Goal: Communication & Community: Answer question/provide support

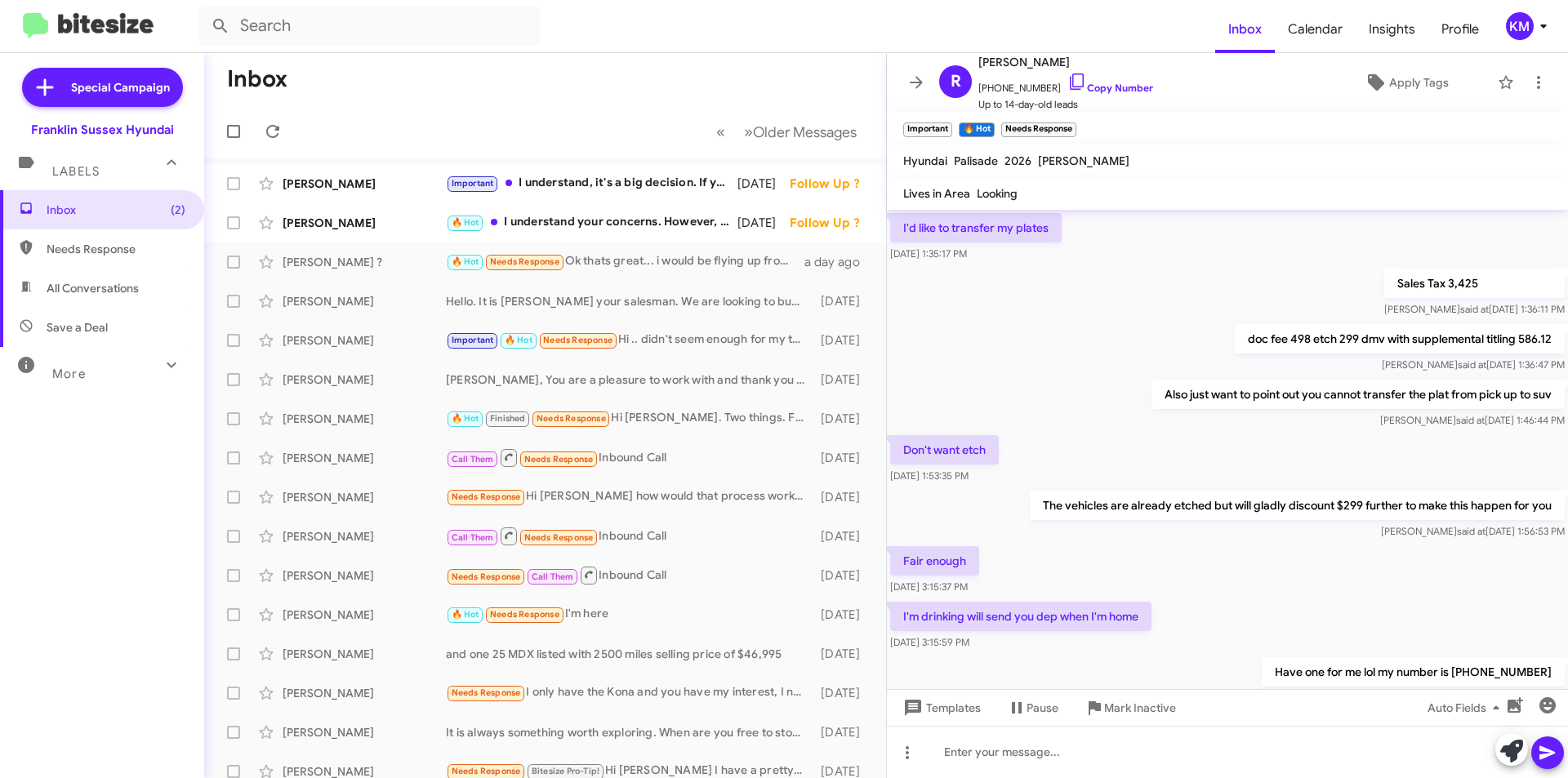
scroll to position [925, 0]
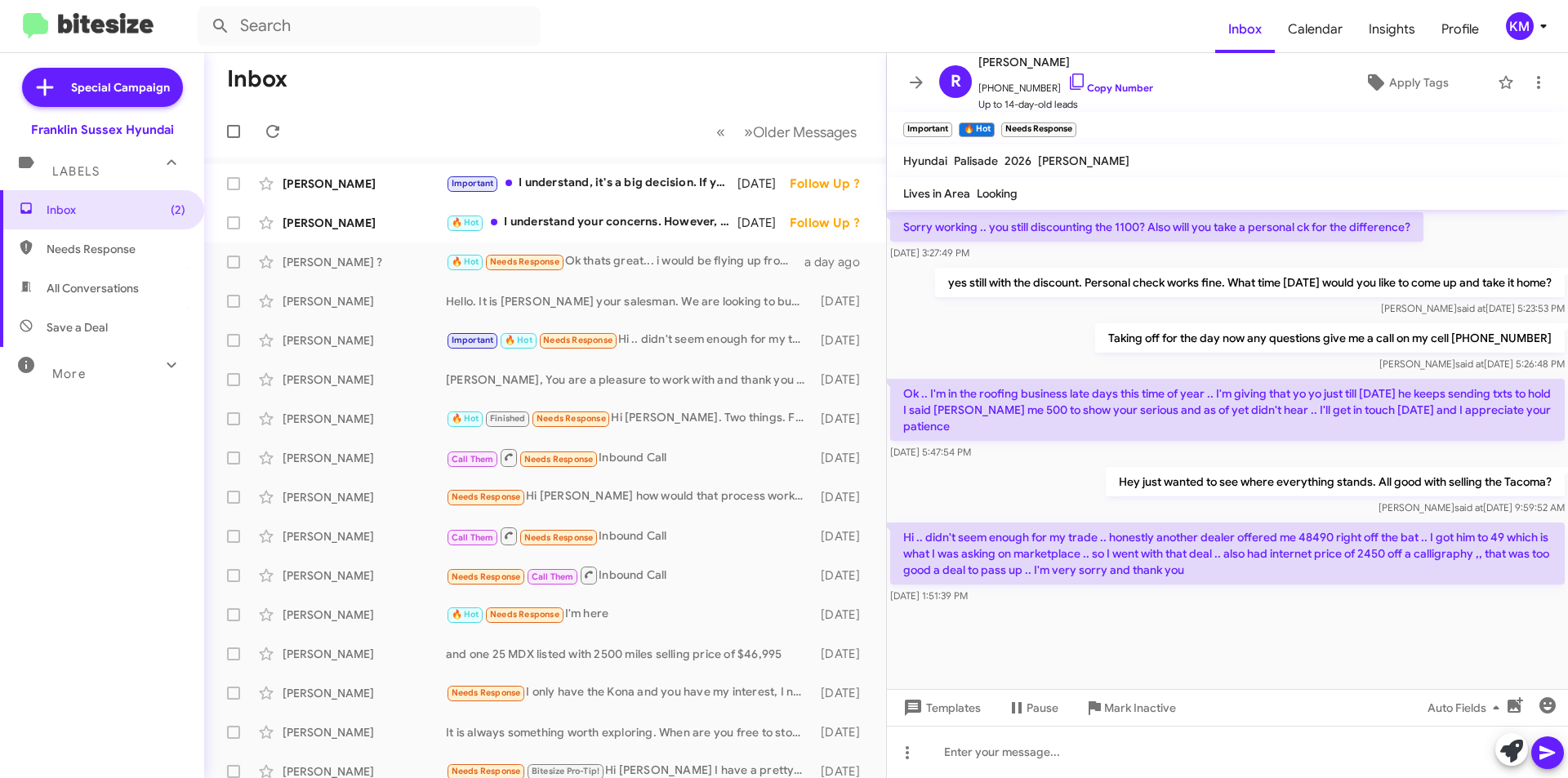
click at [554, 230] on div "🔥 Hot I understand your concerns. However, an in-person visit is essential for …" at bounding box center [591, 222] width 292 height 19
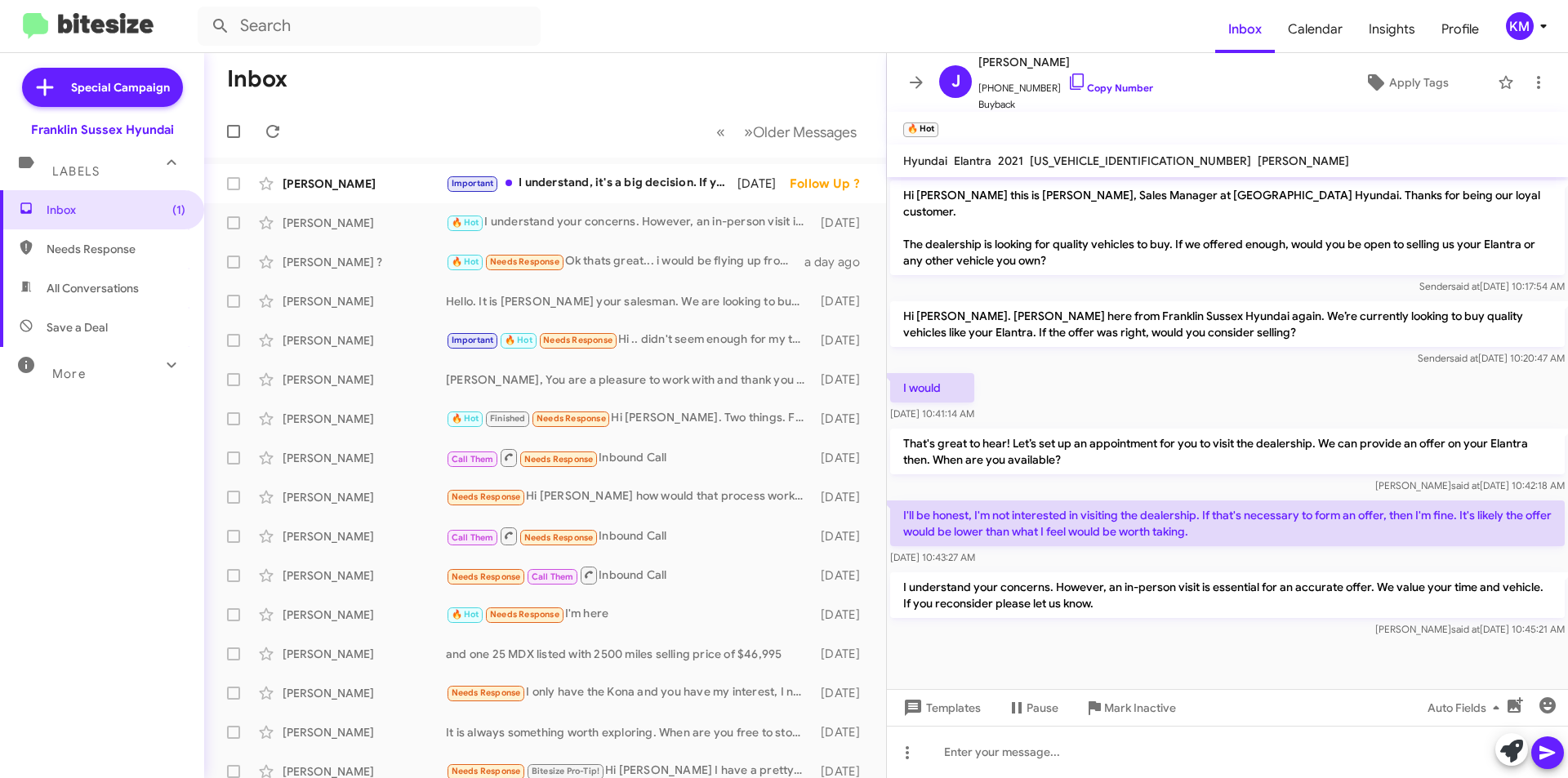
click at [634, 182] on div "Important I understand, it's a big decision. If you're ever interested in explo…" at bounding box center [591, 183] width 292 height 19
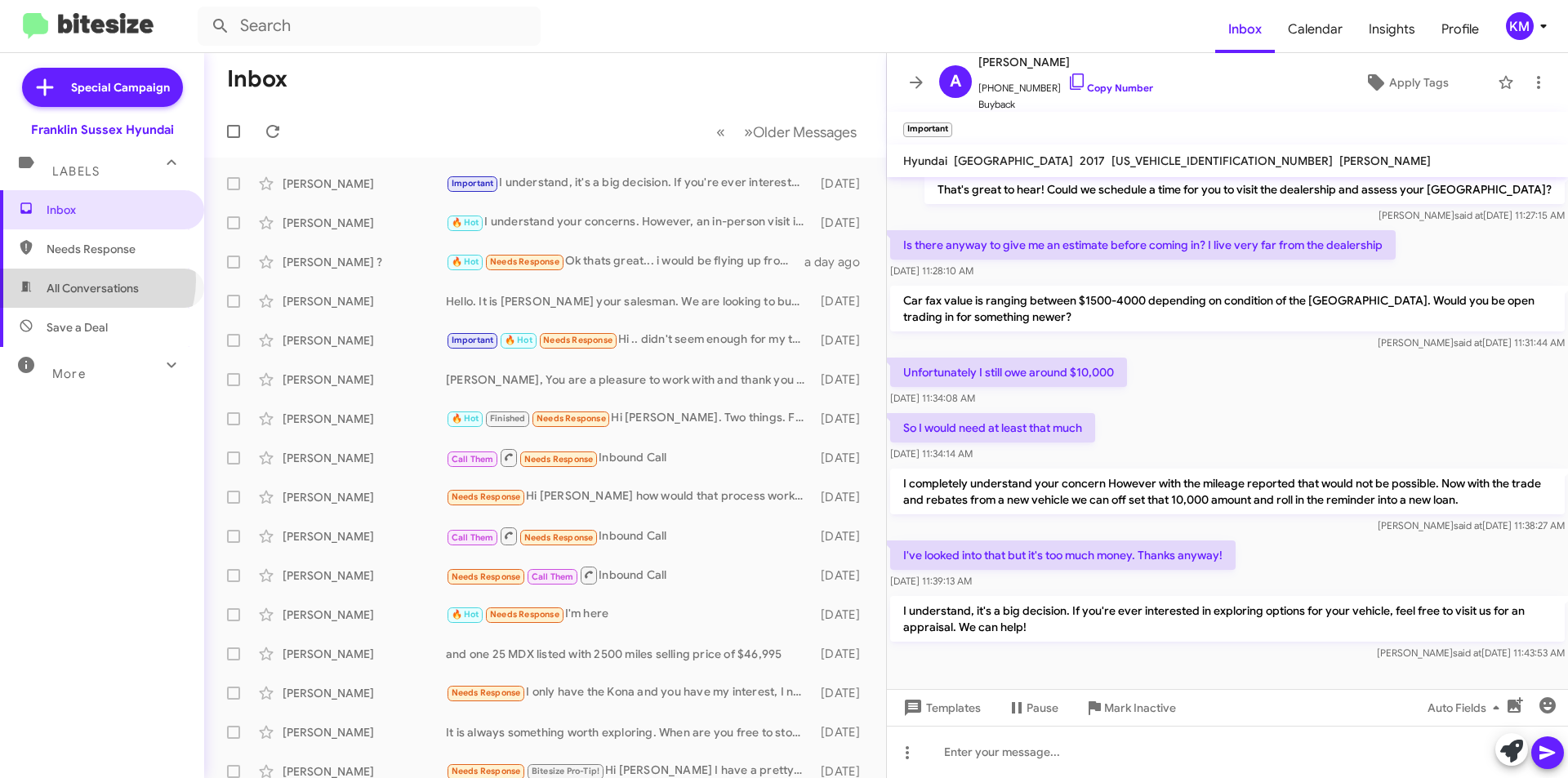
click at [92, 280] on span "All Conversations" at bounding box center [93, 288] width 92 height 16
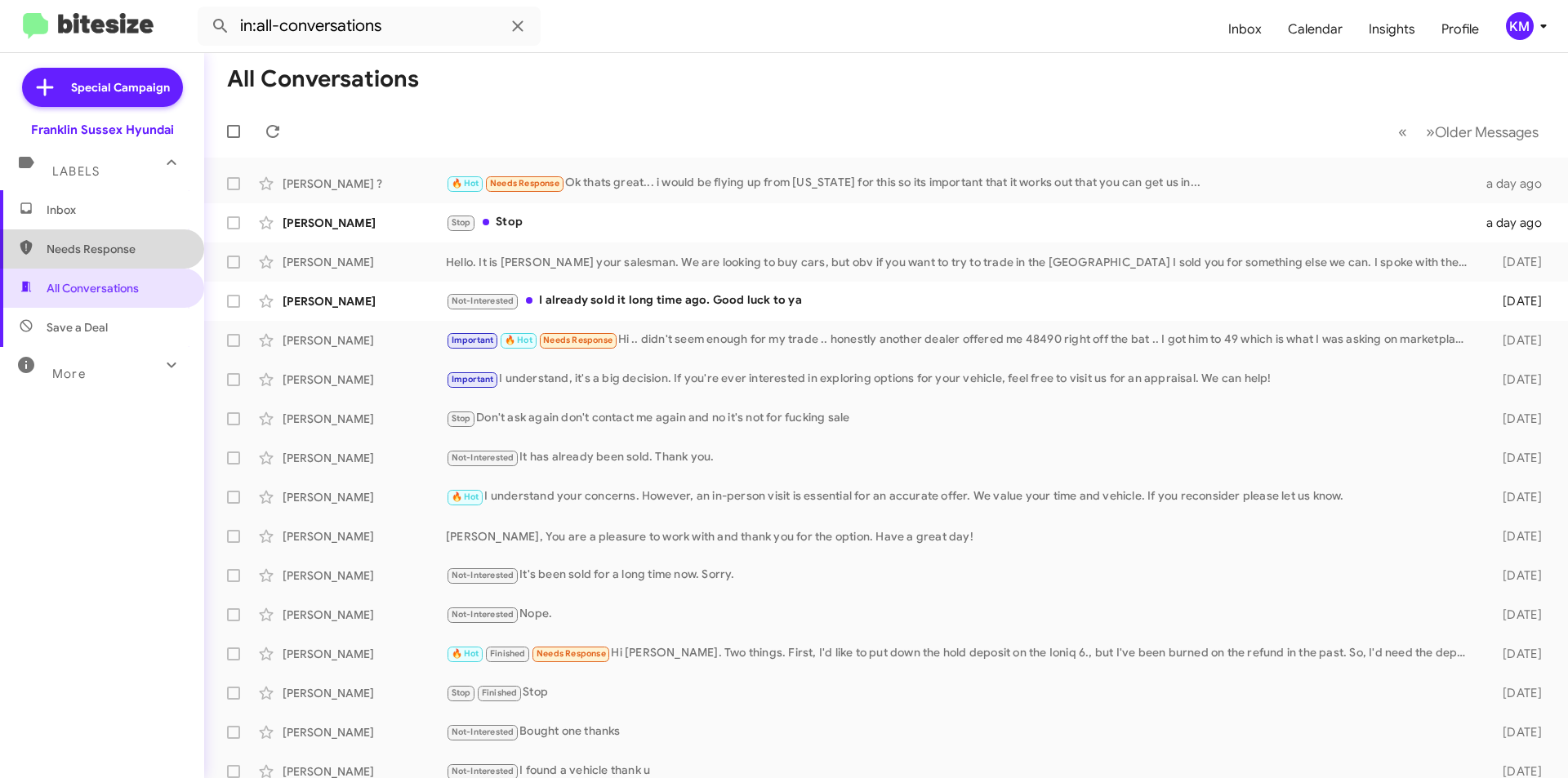
click at [102, 245] on span "Needs Response" at bounding box center [116, 249] width 139 height 16
type input "in:needs-response"
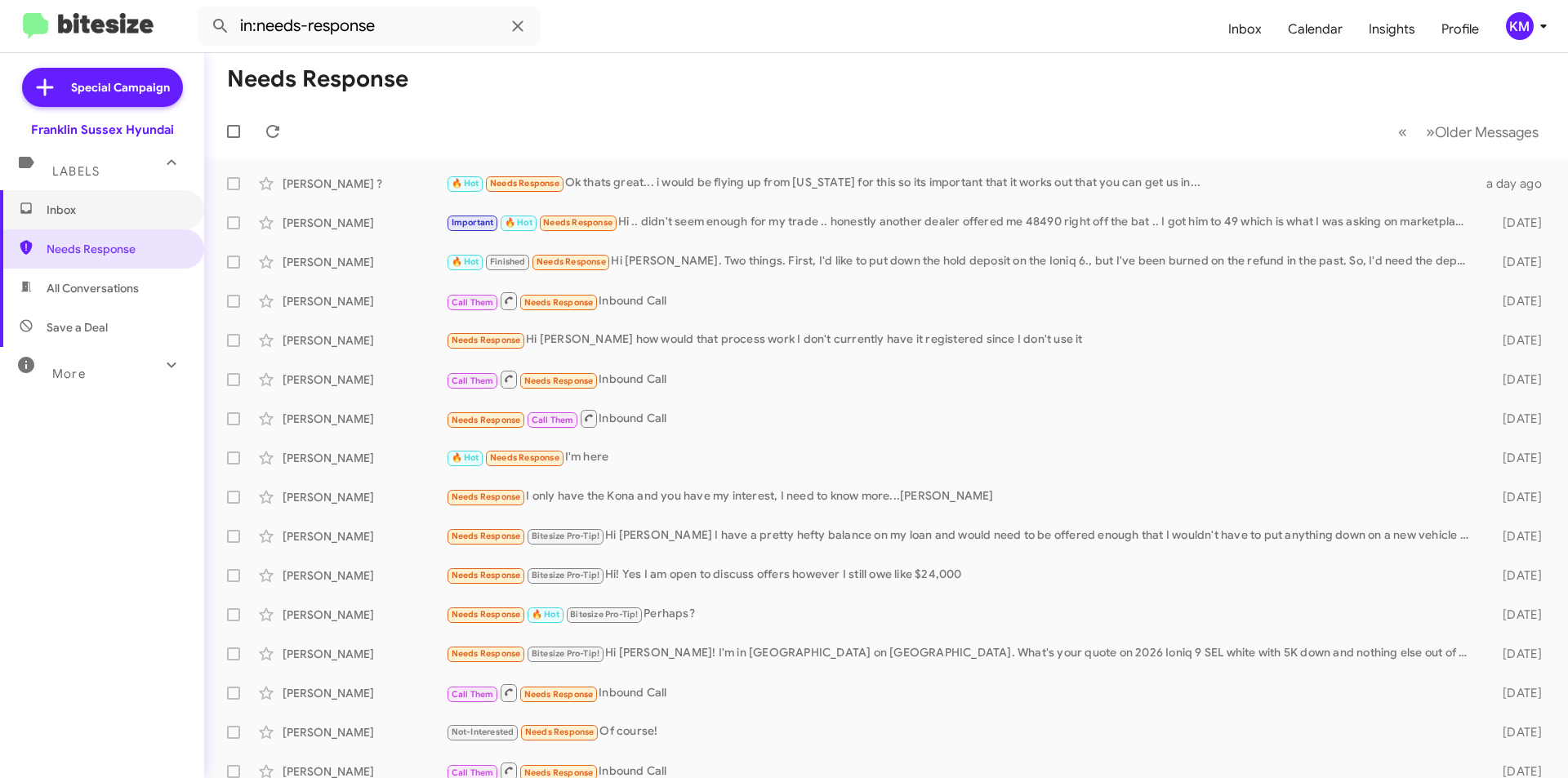
click at [109, 213] on span "Inbox" at bounding box center [116, 210] width 139 height 16
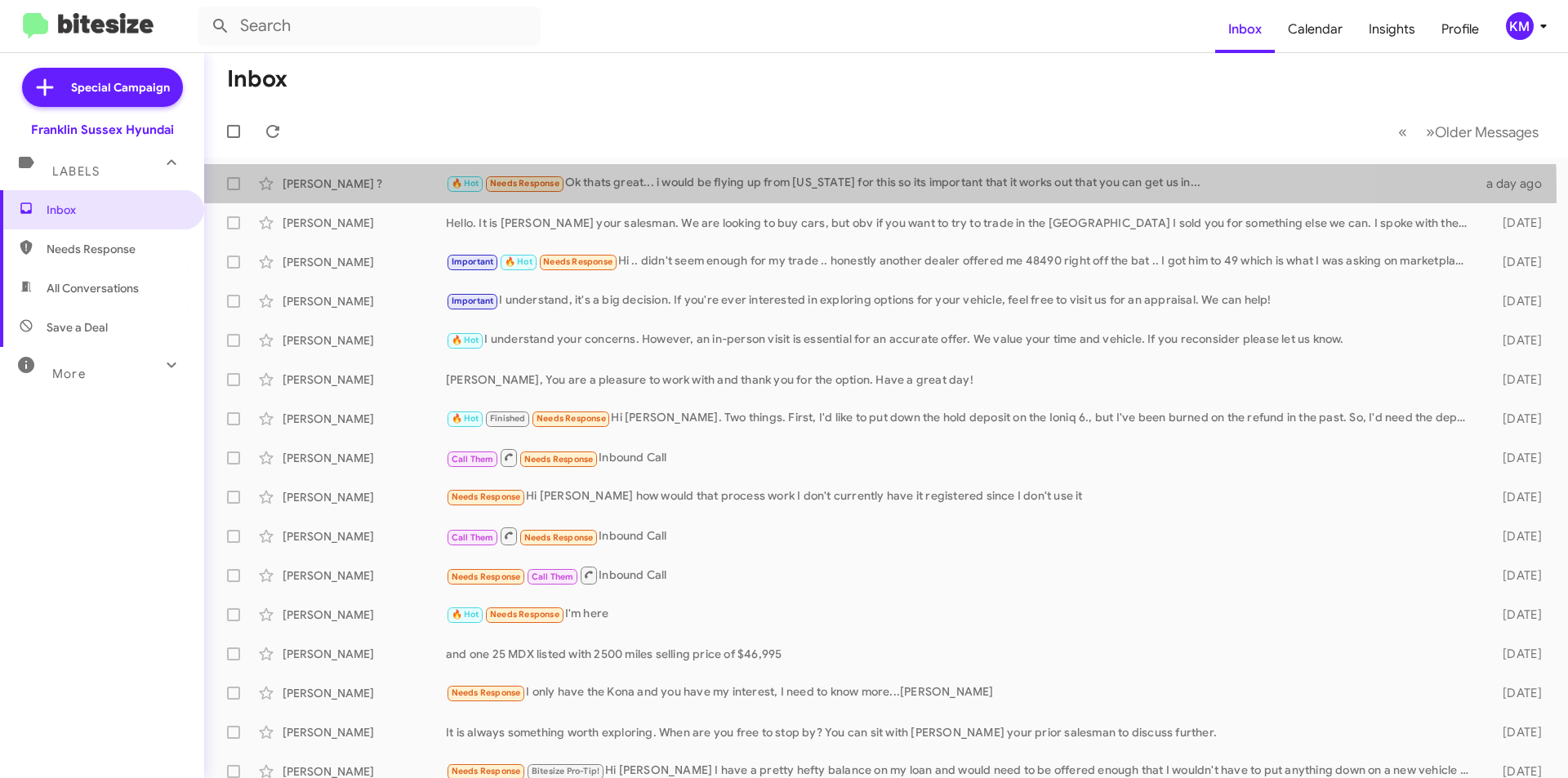
click at [740, 191] on div "🔥 Hot Needs Response Ok thats great... i would be flying up from [US_STATE] for…" at bounding box center [961, 183] width 1031 height 19
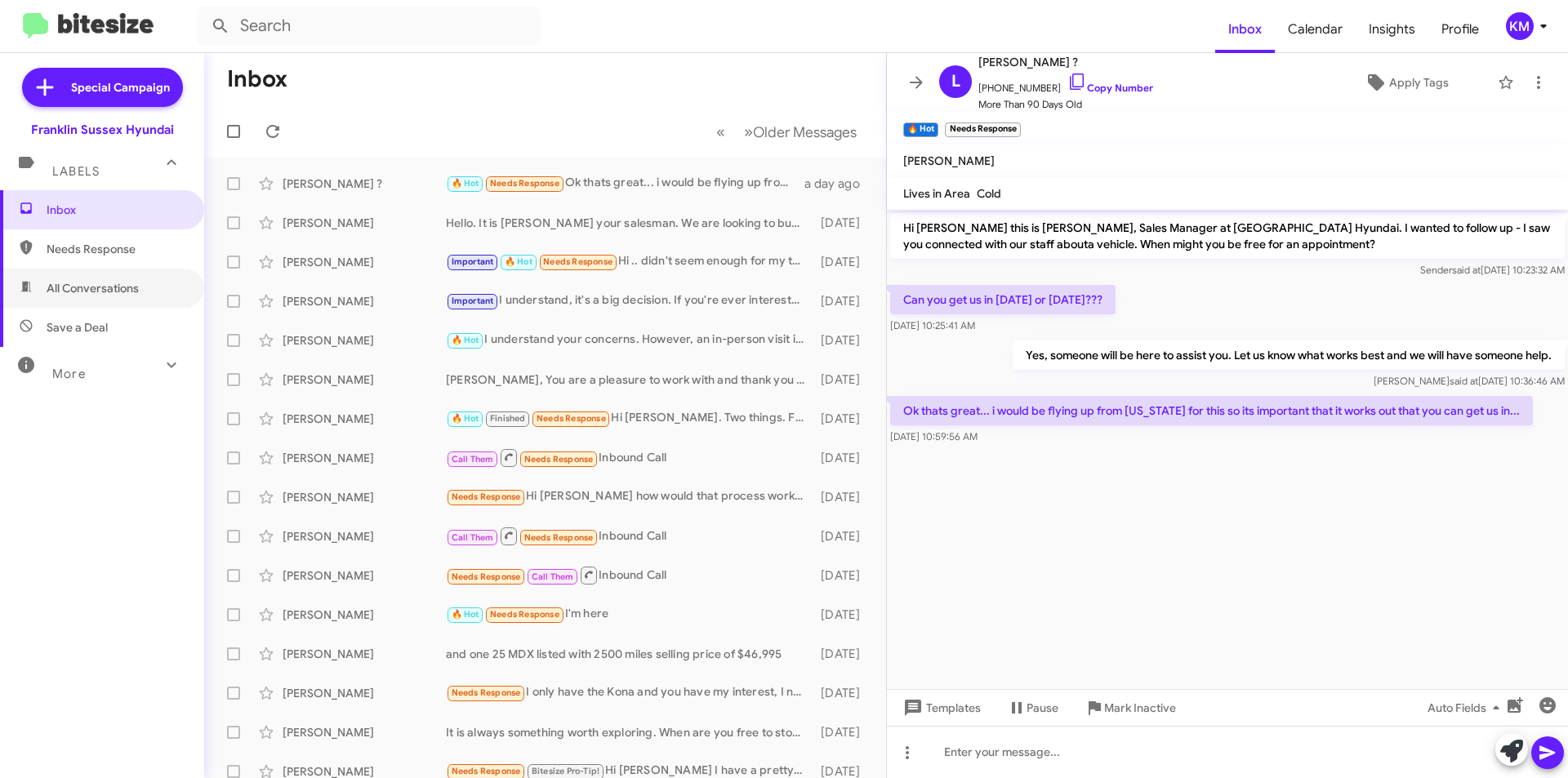
click at [124, 289] on span "All Conversations" at bounding box center [93, 288] width 92 height 16
type input "in:all-conversations"
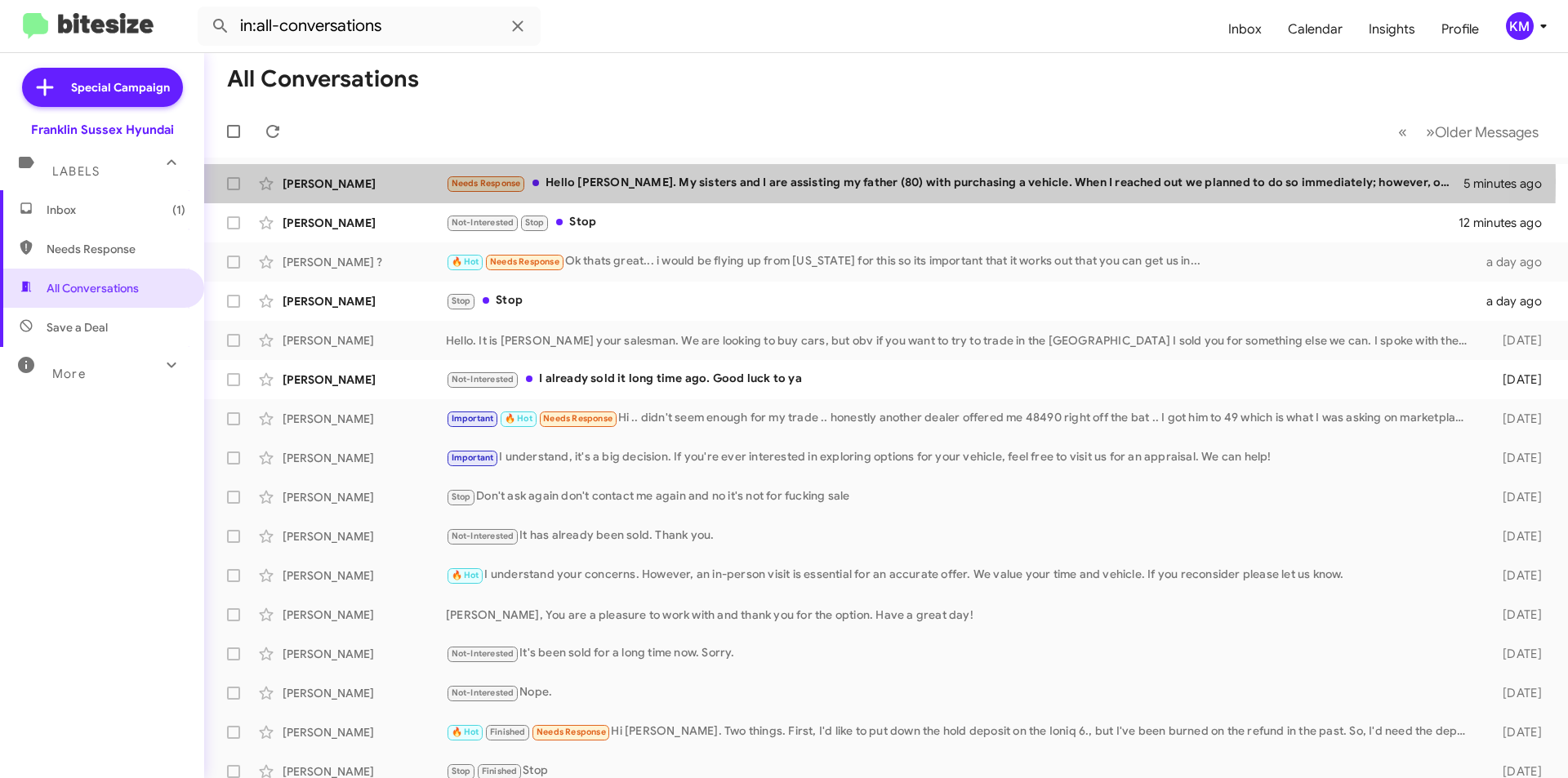
click at [702, 182] on div "Needs Response Hello [PERSON_NAME]. My sisters and I are assisting my father (8…" at bounding box center [955, 183] width 1018 height 19
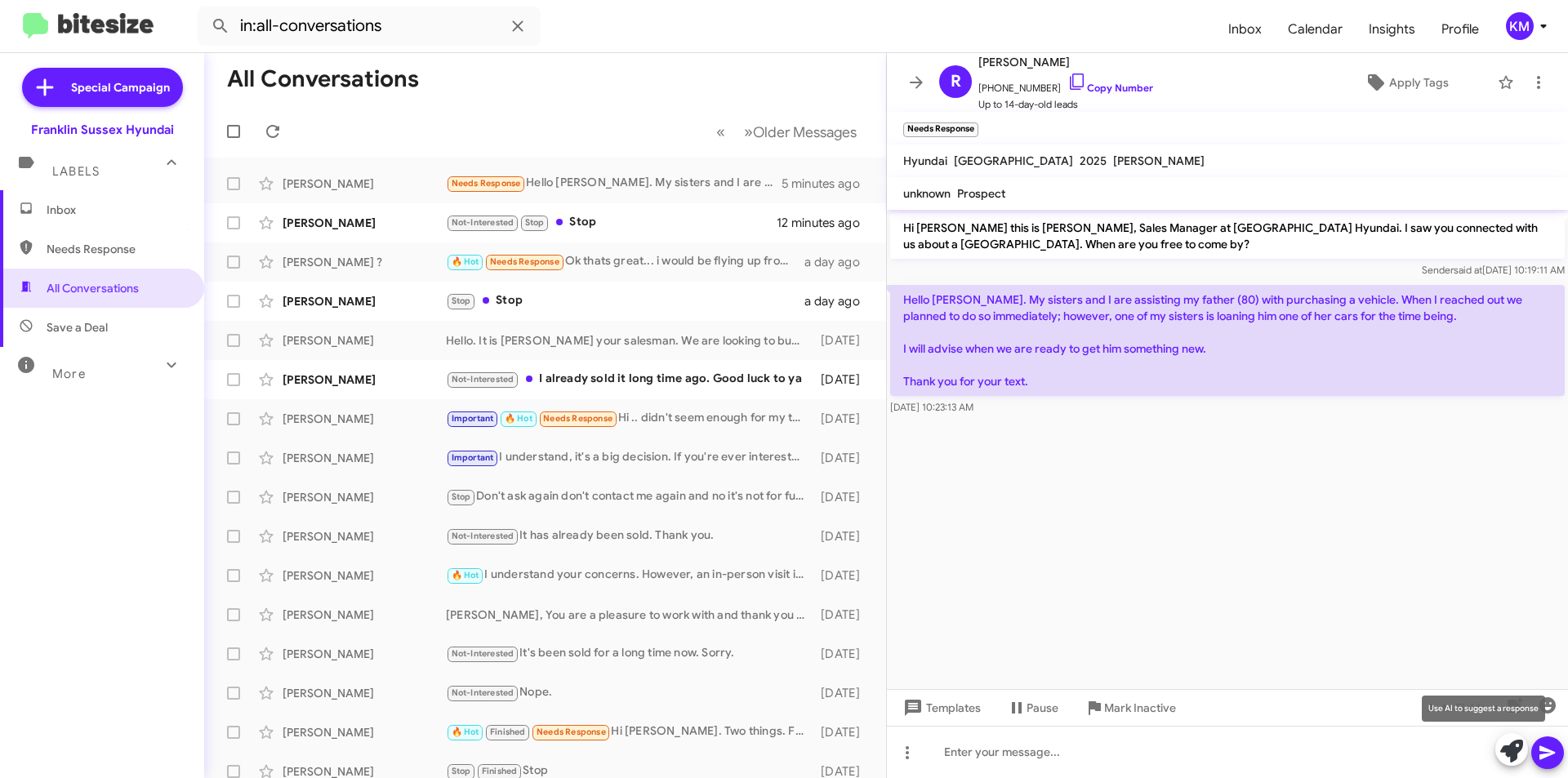
click at [1512, 741] on icon at bounding box center [1512, 751] width 23 height 23
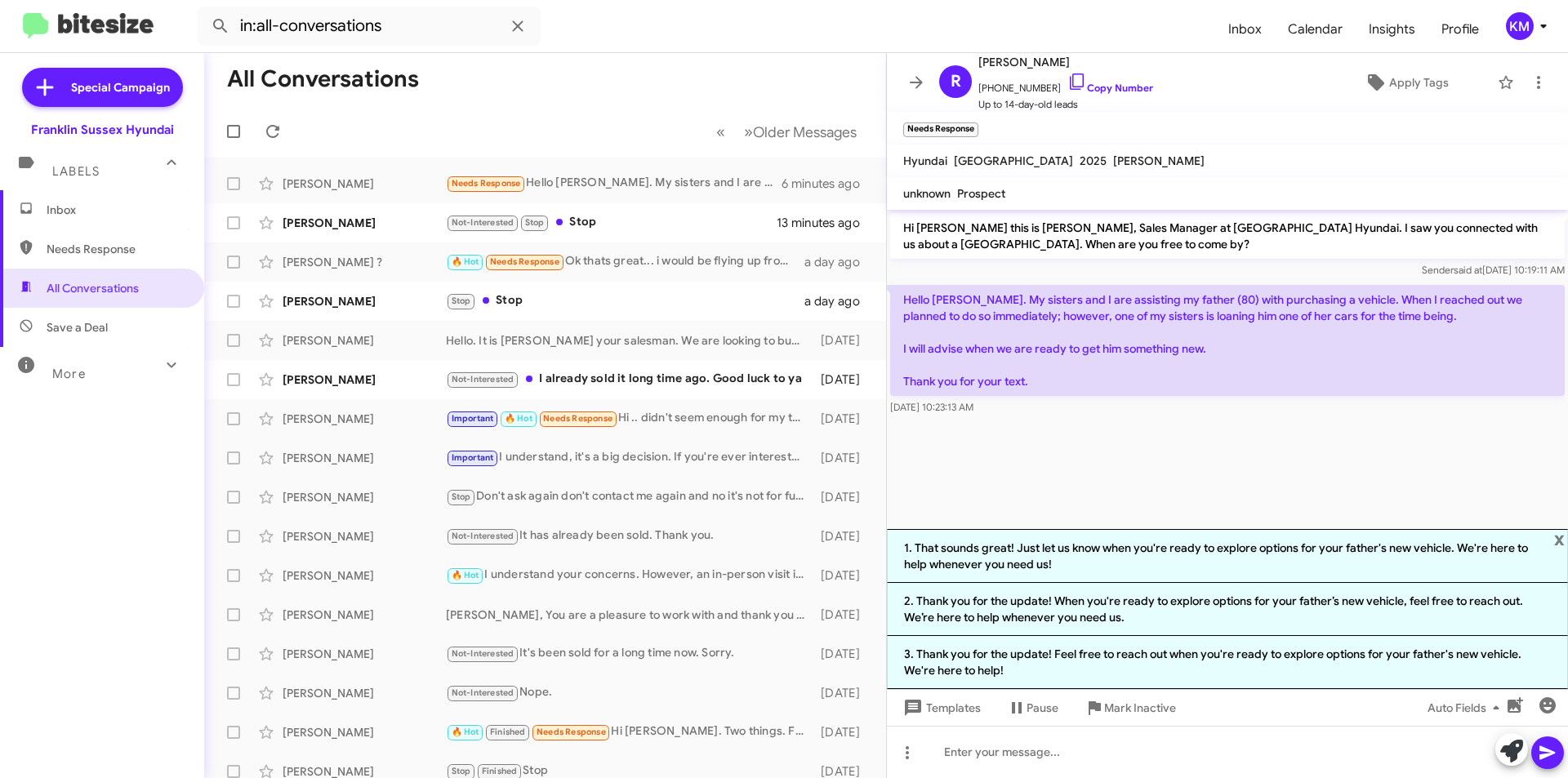
click at [1154, 548] on li "1. That sounds great! Just let us know when you're ready to explore options for…" at bounding box center [1228, 556] width 681 height 54
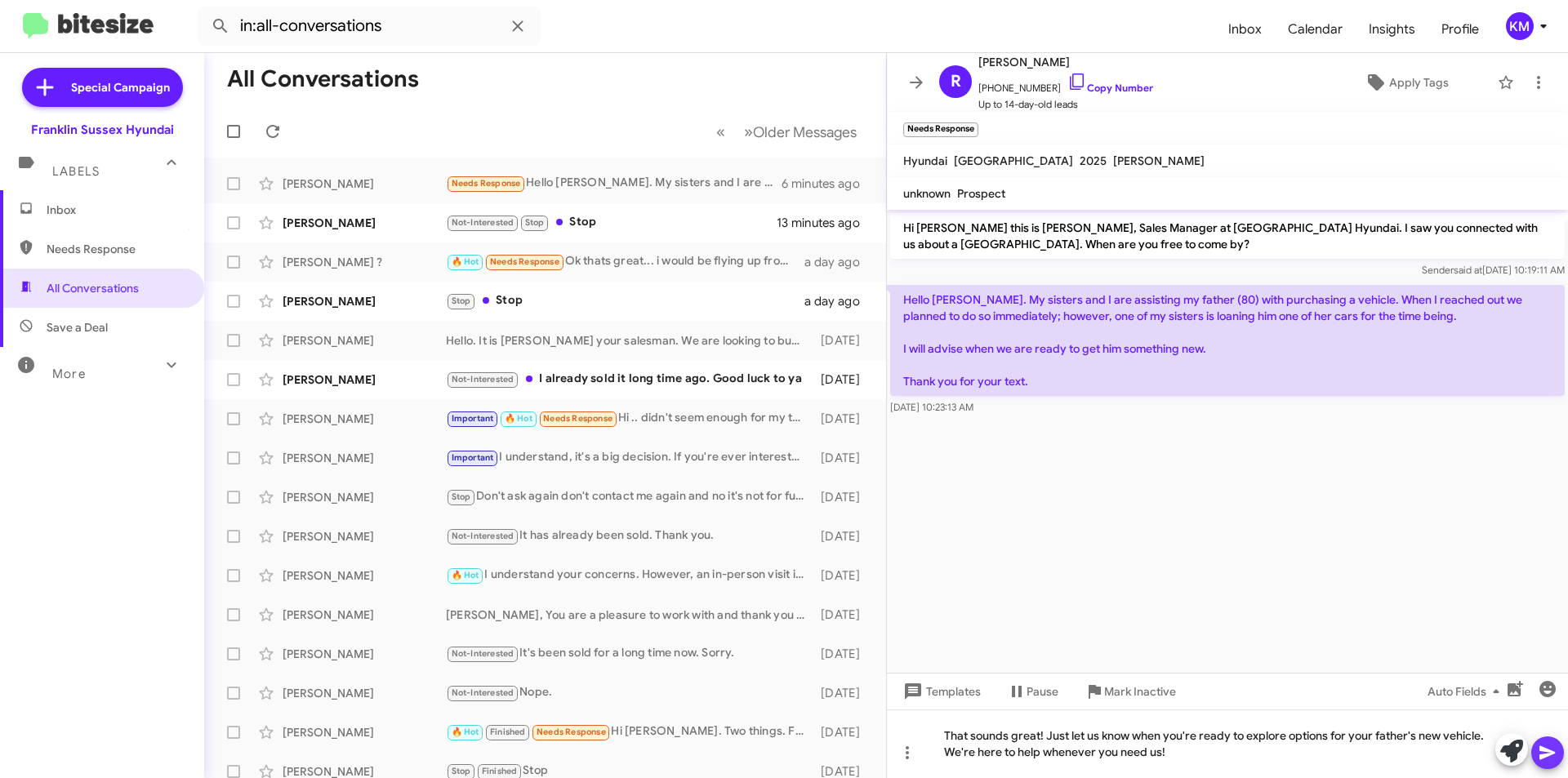
click at [1543, 751] on icon at bounding box center [1548, 753] width 16 height 14
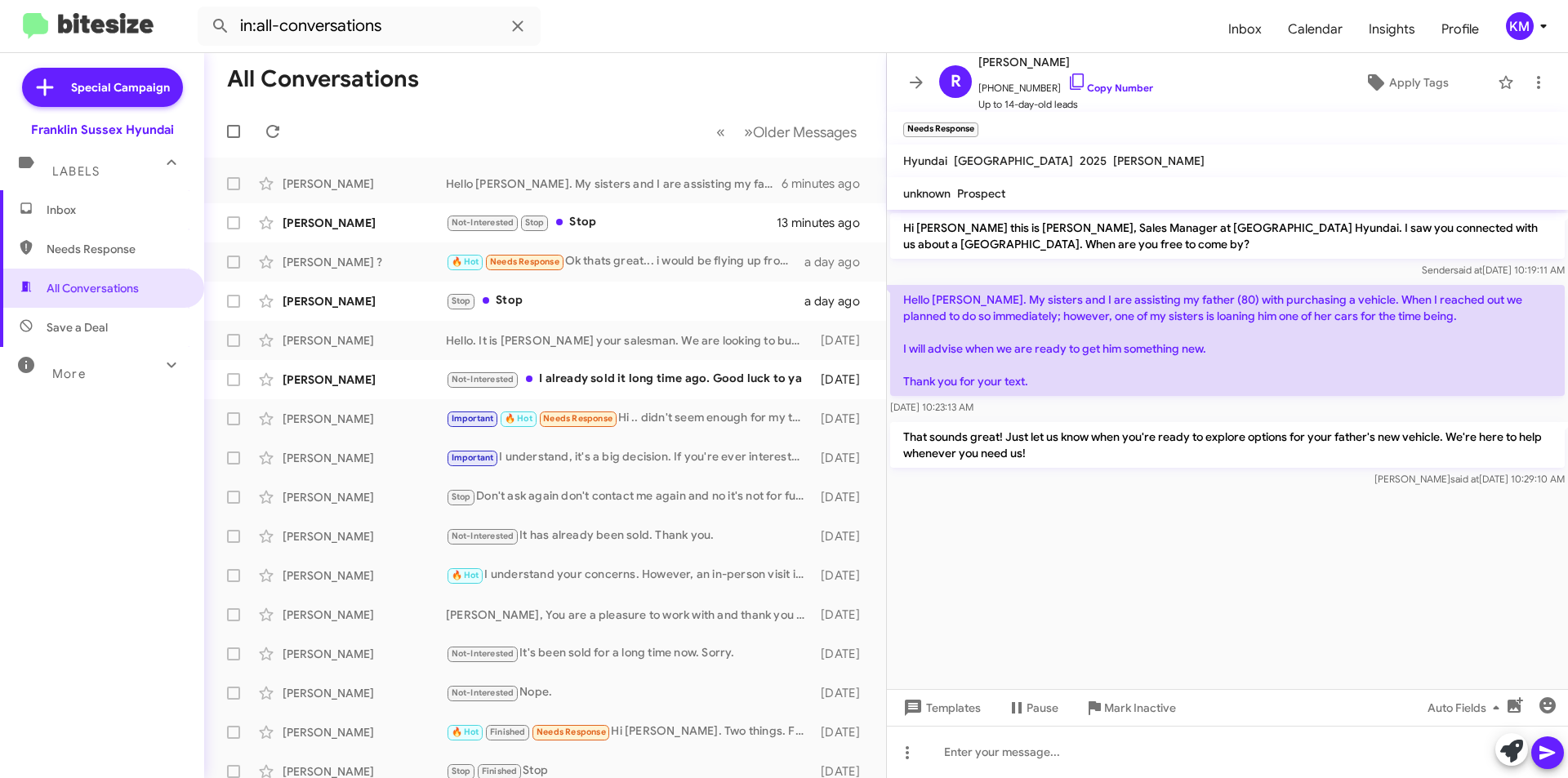
drag, startPoint x: 1135, startPoint y: 399, endPoint x: 1211, endPoint y: 393, distance: 76.2
click at [1212, 389] on div "Hello [PERSON_NAME]. My sisters and I are assisting my father (80) with purchas…" at bounding box center [1227, 350] width 675 height 130
click at [1198, 610] on cdk-virtual-scroll-viewport "Hi [PERSON_NAME] this is [PERSON_NAME], Sales Manager at [GEOGRAPHIC_DATA] Hyun…" at bounding box center [1228, 449] width 681 height 479
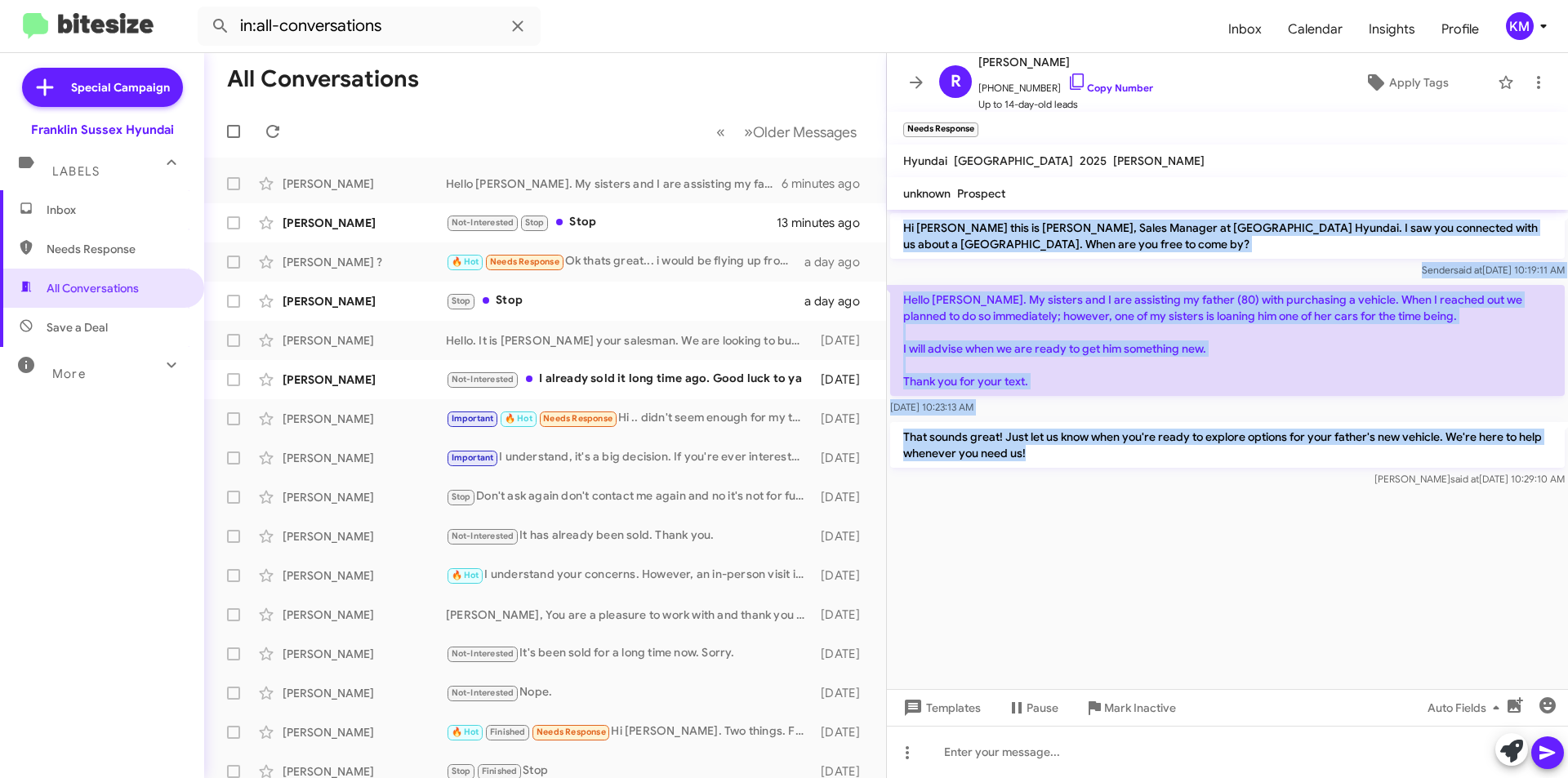
drag, startPoint x: 1044, startPoint y: 451, endPoint x: 899, endPoint y: 225, distance: 268.5
click at [899, 225] on div "Hi [PERSON_NAME] this is [PERSON_NAME], Sales Manager at [GEOGRAPHIC_DATA] Hyun…" at bounding box center [1228, 350] width 681 height 281
click at [903, 268] on div "Sender said at [DATE] 10:19:11 AM" at bounding box center [1227, 270] width 675 height 16
click at [902, 300] on p "Hello [PERSON_NAME]. My sisters and I are assisting my father (80) with purchas…" at bounding box center [1227, 340] width 675 height 111
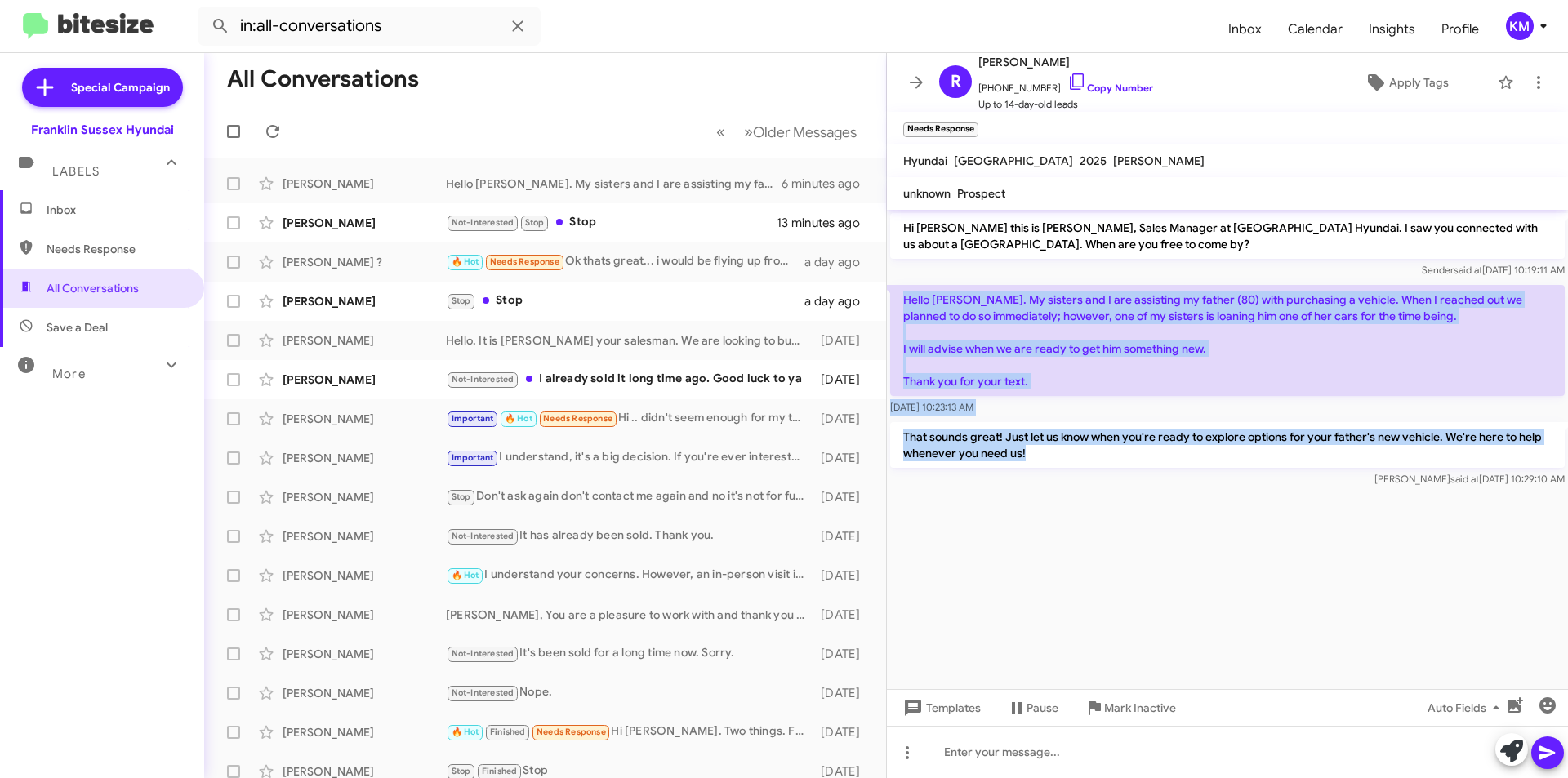
drag, startPoint x: 905, startPoint y: 300, endPoint x: 1242, endPoint y: 455, distance: 370.9
click at [1242, 455] on div "Hi [PERSON_NAME] this is [PERSON_NAME], Sales Manager at [GEOGRAPHIC_DATA] Hyun…" at bounding box center [1228, 350] width 681 height 281
copy div "Hello [PERSON_NAME]. My sisters and I are assisting my father (80) with purchas…"
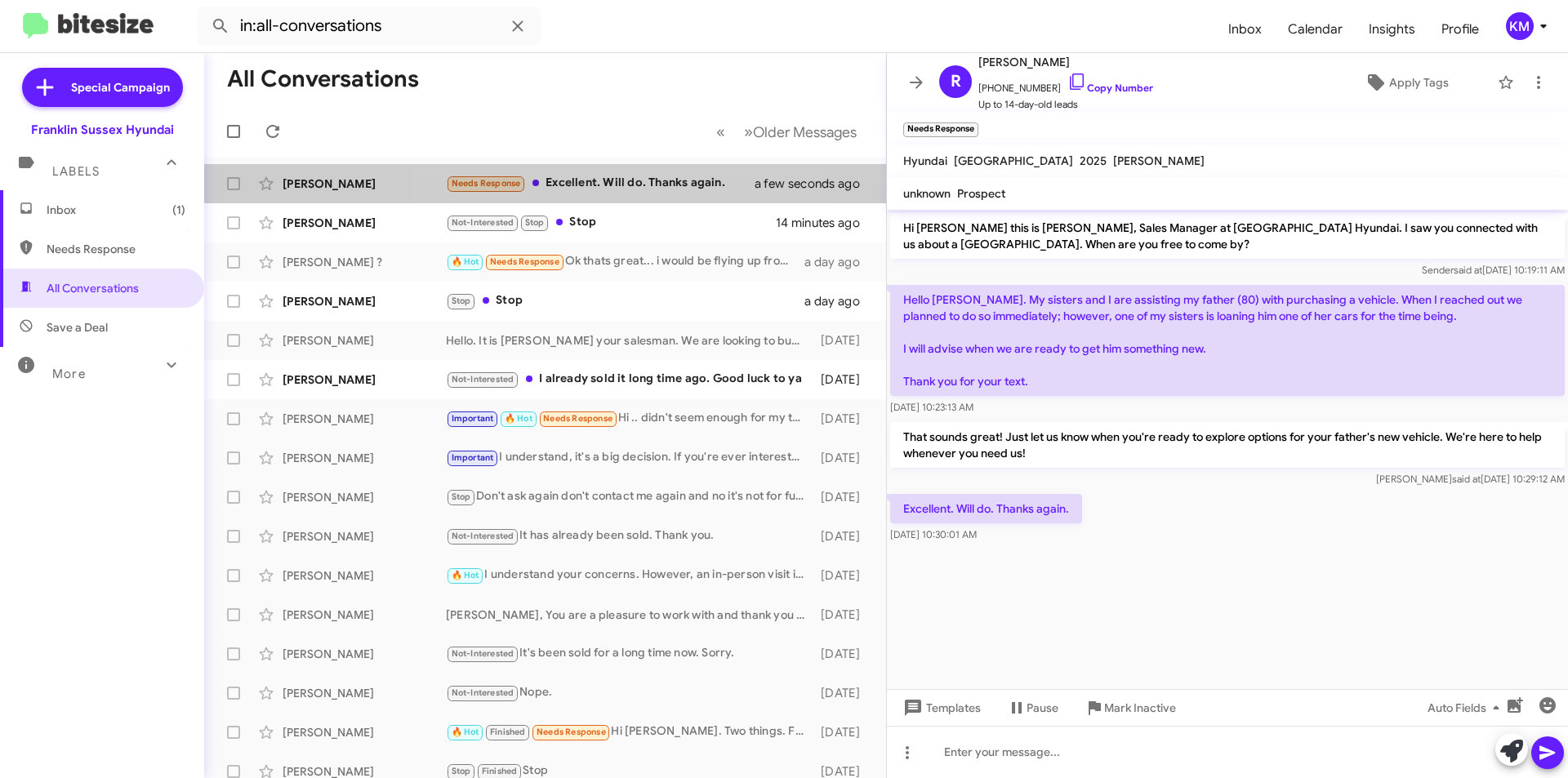
click at [605, 185] on div "Needs Response Excellent. Will do. Thanks again." at bounding box center [610, 183] width 329 height 19
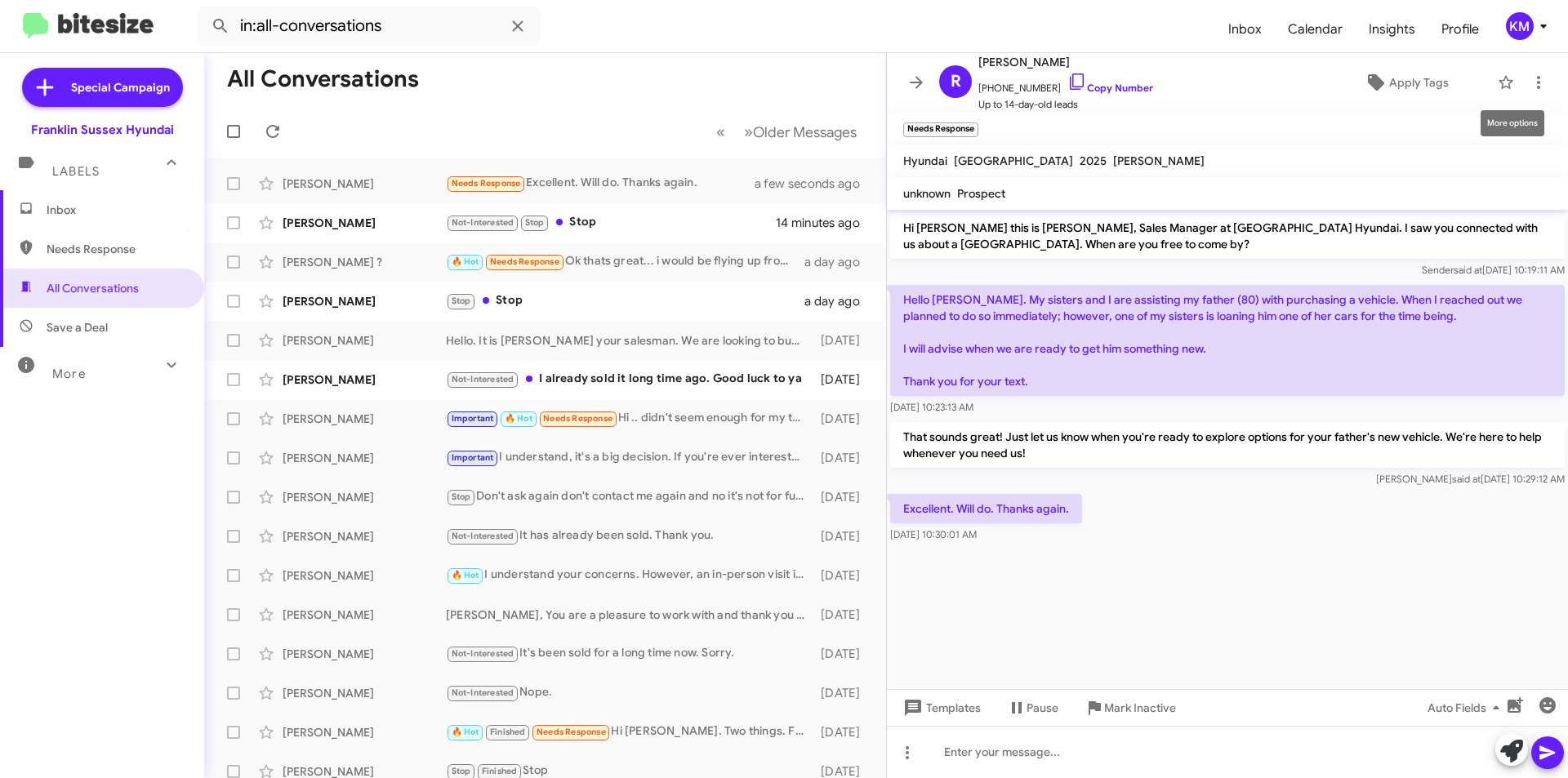
click at [1529, 76] on icon at bounding box center [1539, 82] width 20 height 19
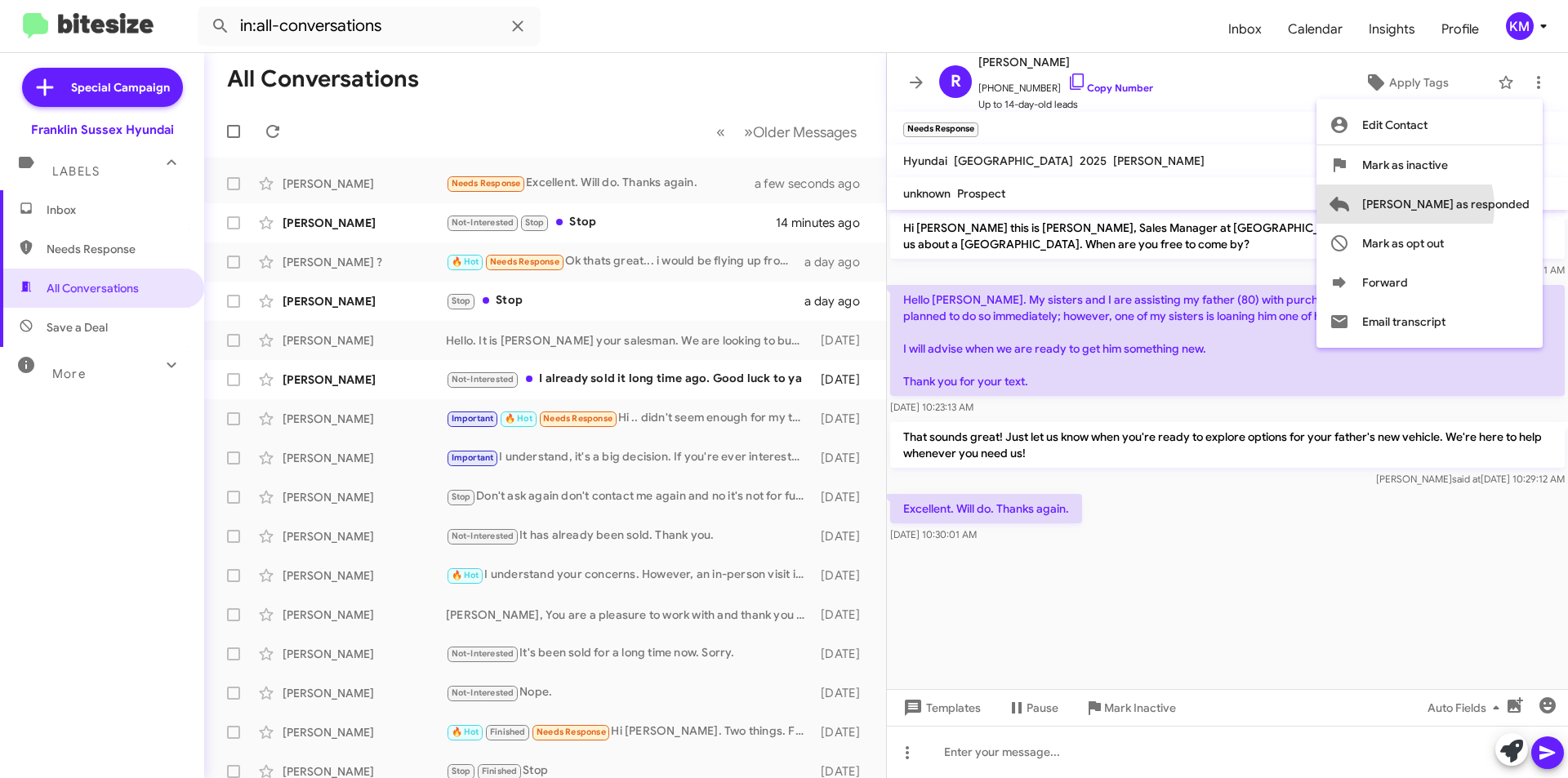
click at [1470, 206] on span "[PERSON_NAME] as responded" at bounding box center [1446, 204] width 168 height 39
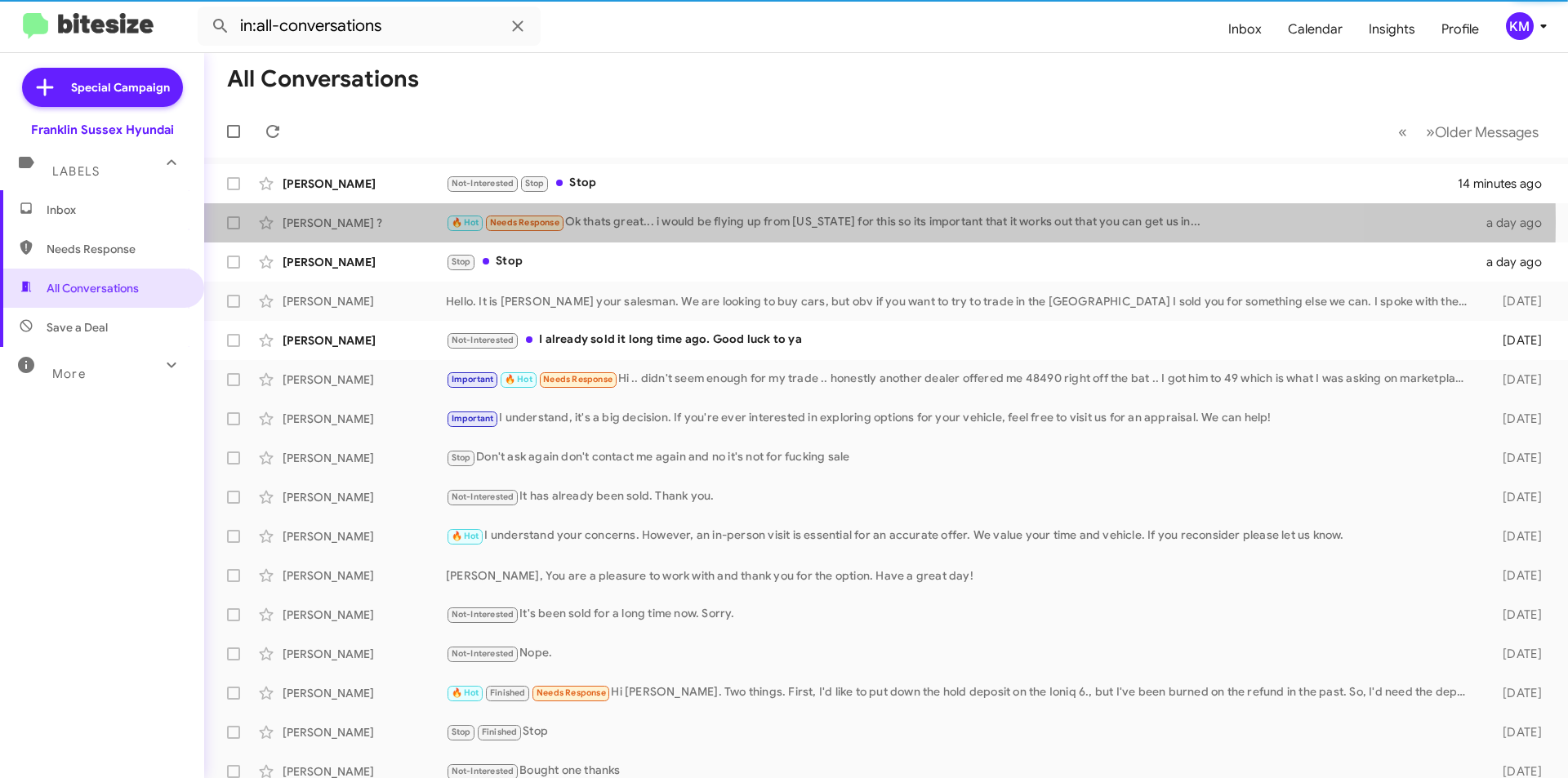
click at [629, 222] on div "🔥 Hot Needs Response Ok thats great... i would be flying up from [US_STATE] for…" at bounding box center [961, 222] width 1031 height 19
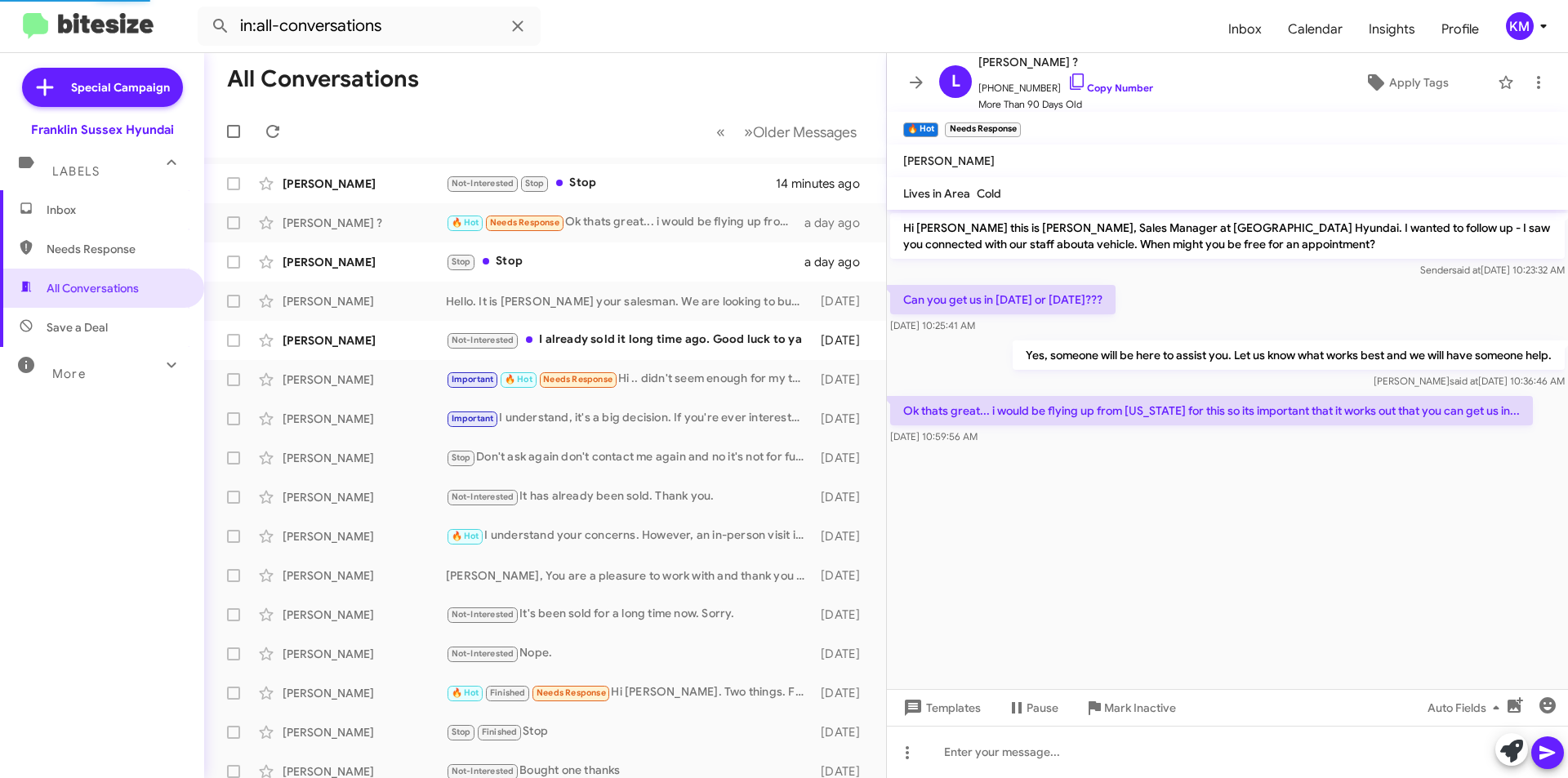
click at [616, 186] on div "Not-Interested Stop Stop" at bounding box center [611, 183] width 330 height 19
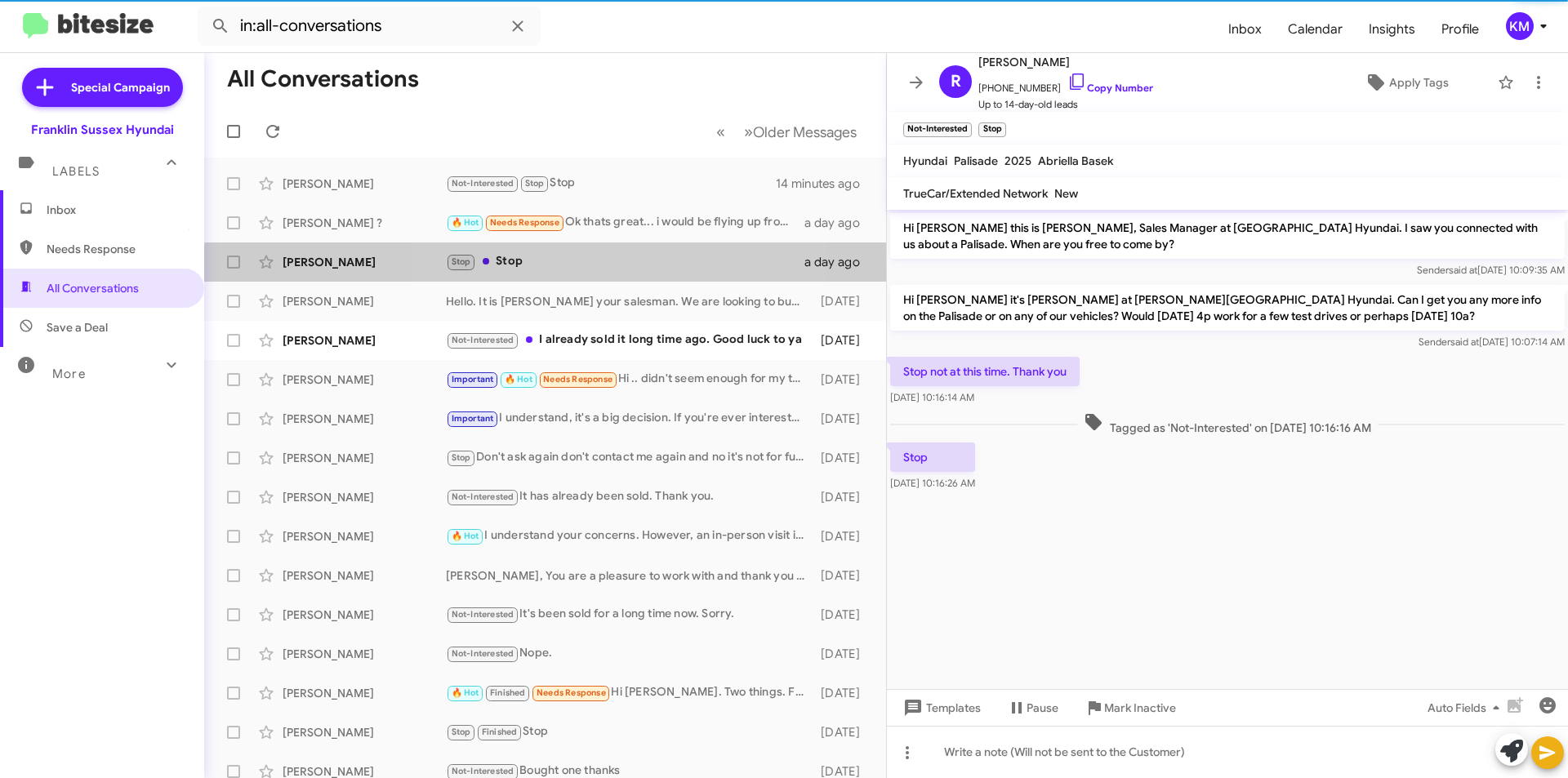
click at [550, 268] on div "Stop Stop" at bounding box center [625, 261] width 359 height 19
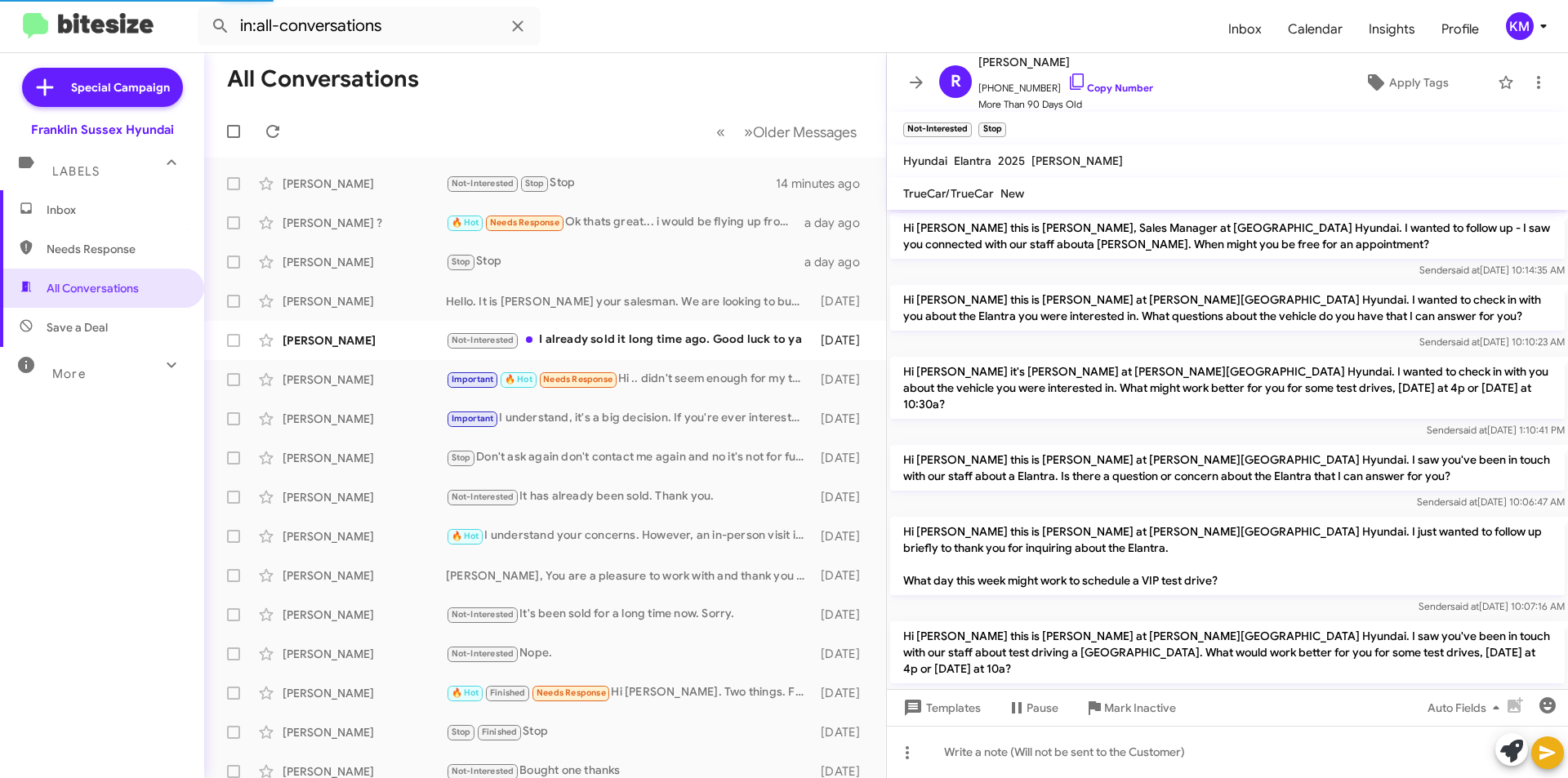
scroll to position [405, 0]
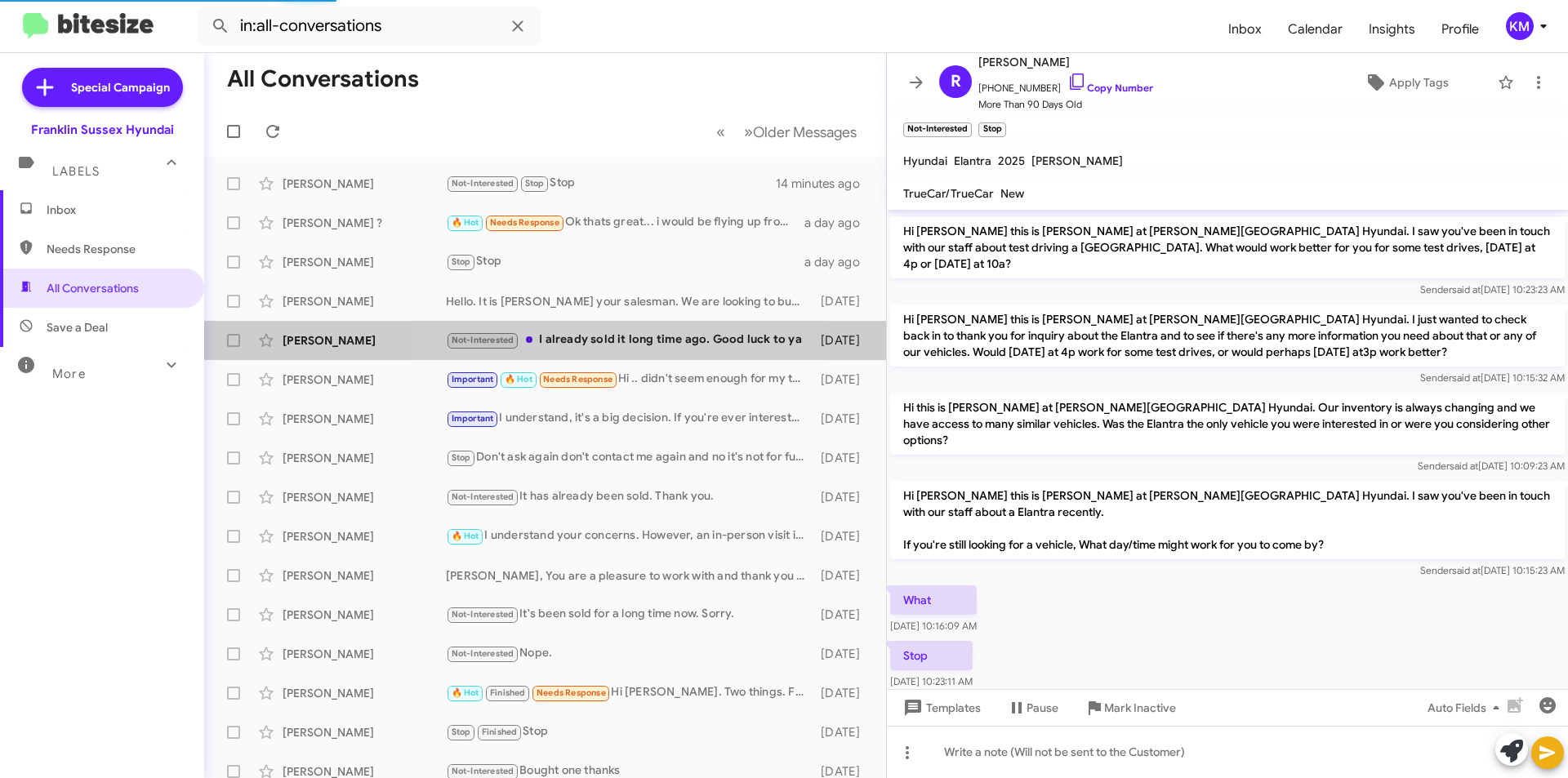
click at [589, 338] on div "Not-Interested I already sold it long time ago. Good luck to ya" at bounding box center [629, 339] width 367 height 19
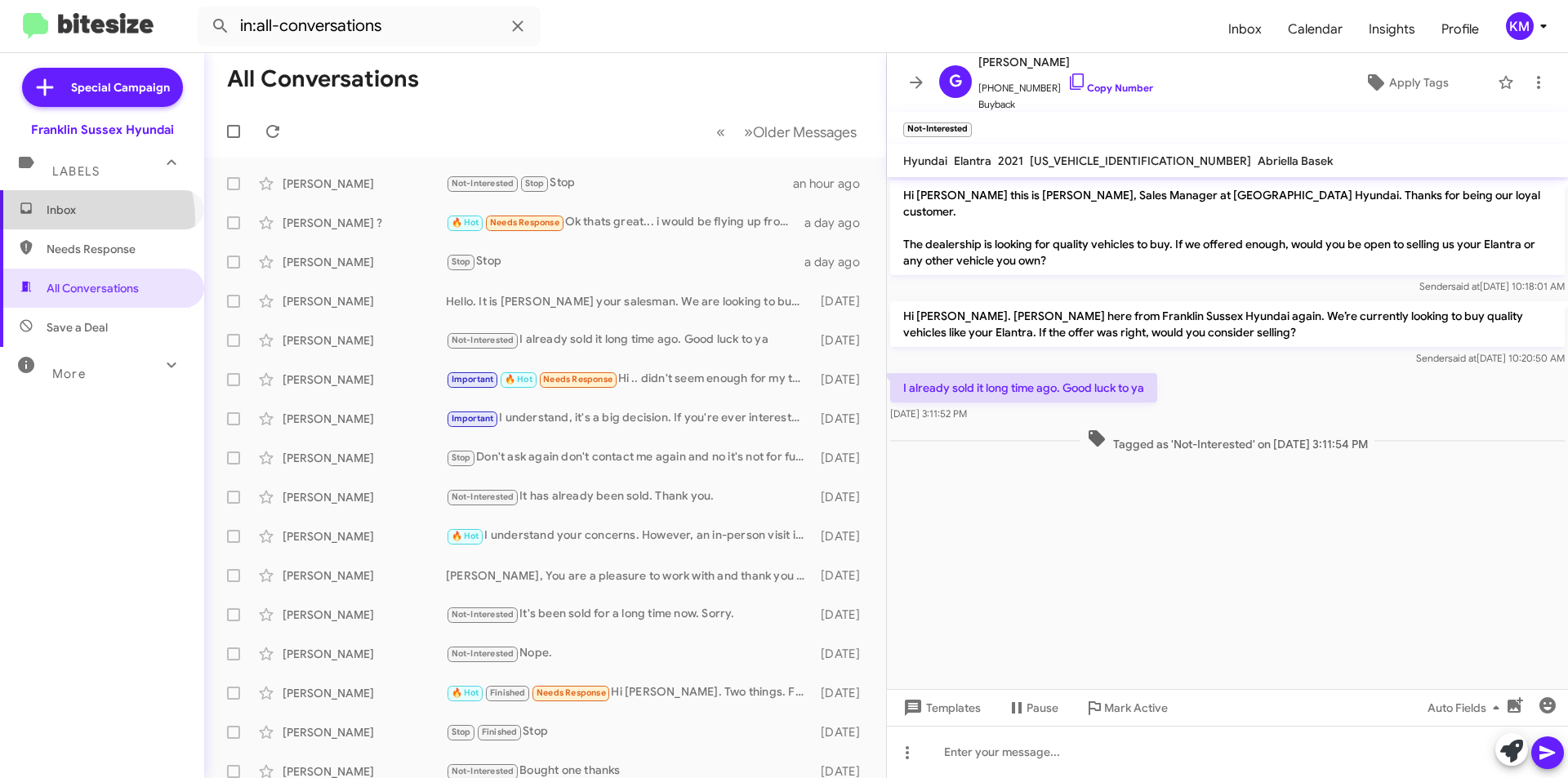
click at [75, 219] on span "Inbox" at bounding box center [102, 210] width 204 height 39
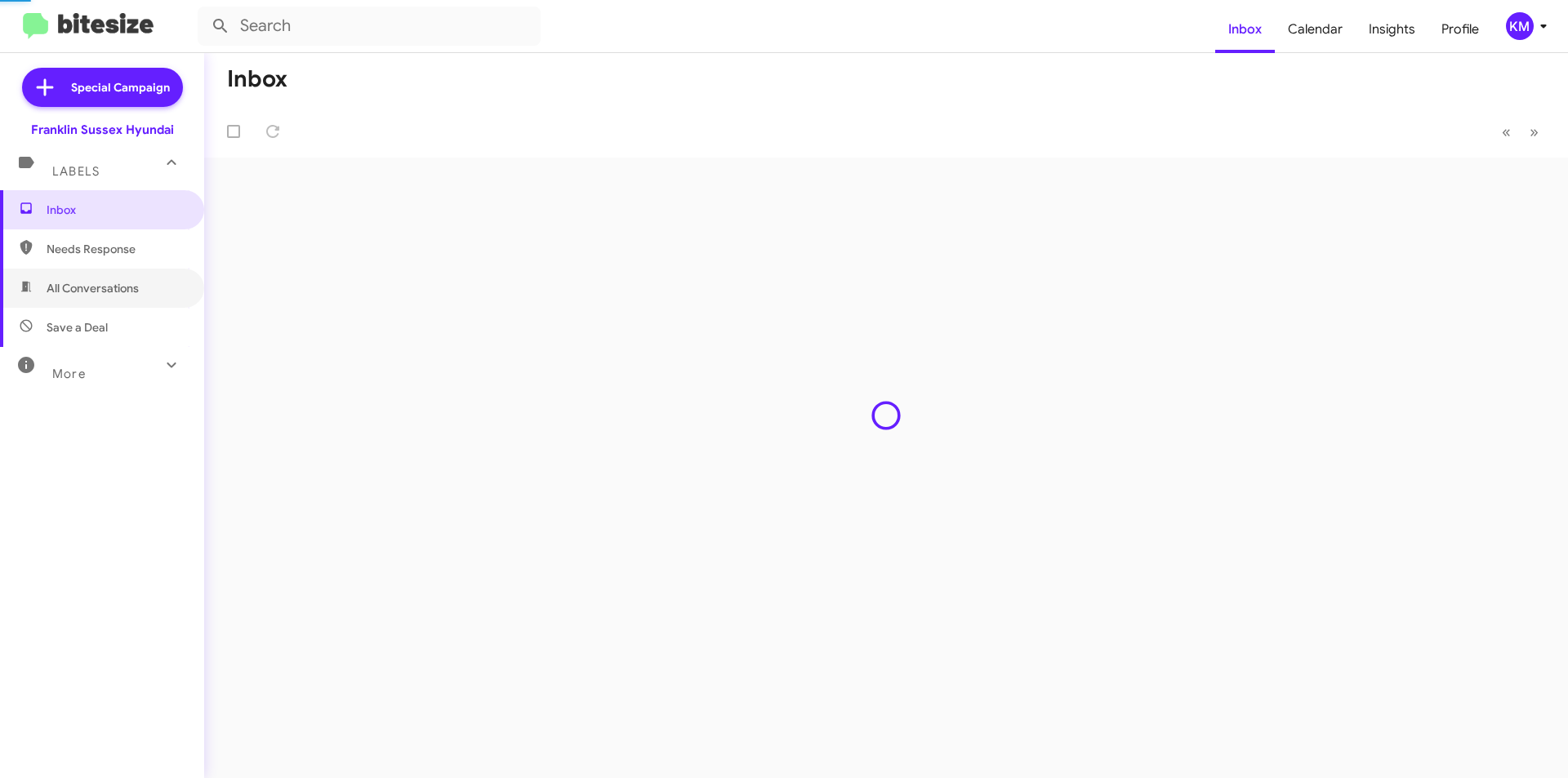
click at [66, 288] on span "All Conversations" at bounding box center [93, 288] width 92 height 16
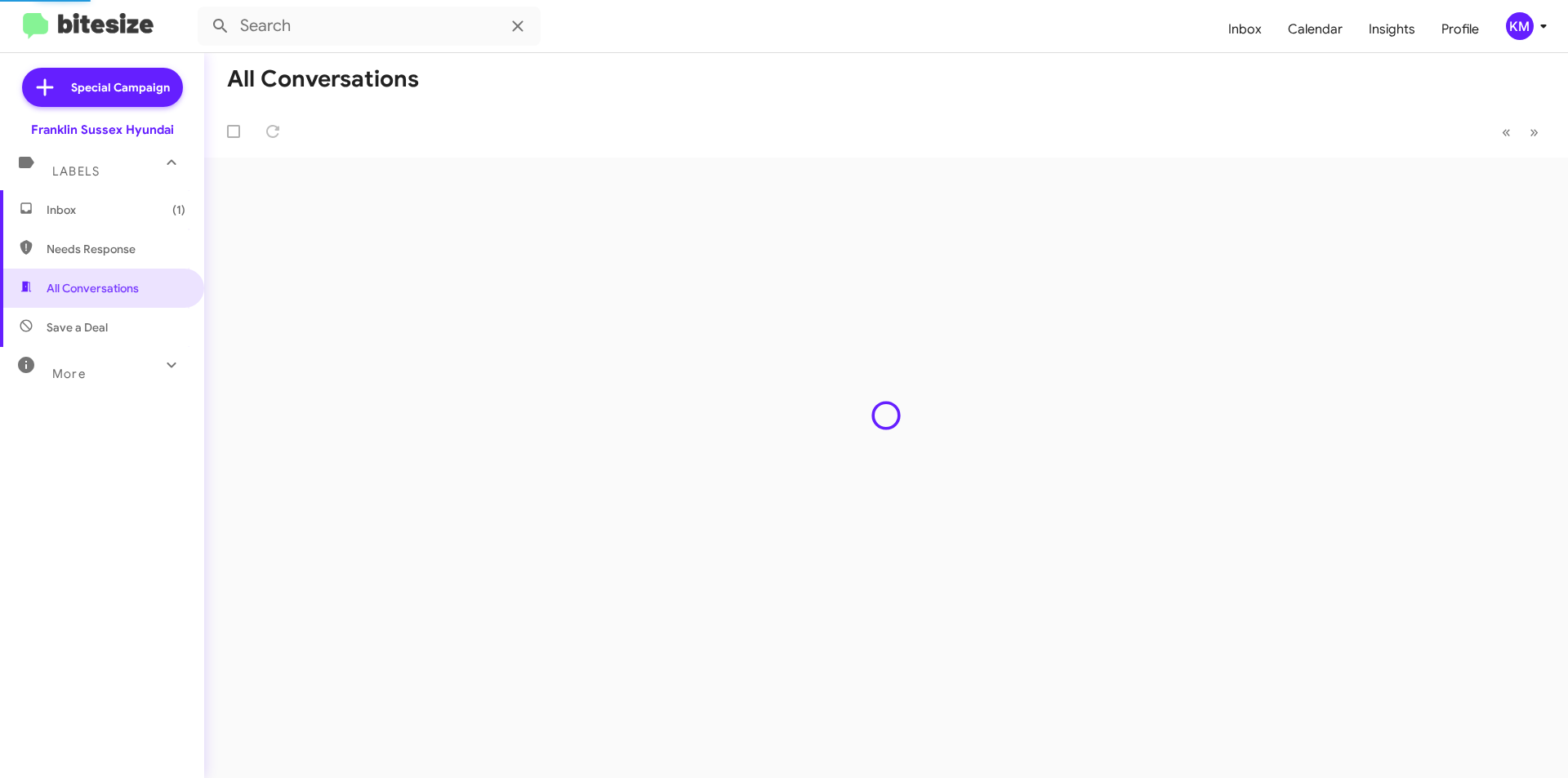
type input "in:all-conversations"
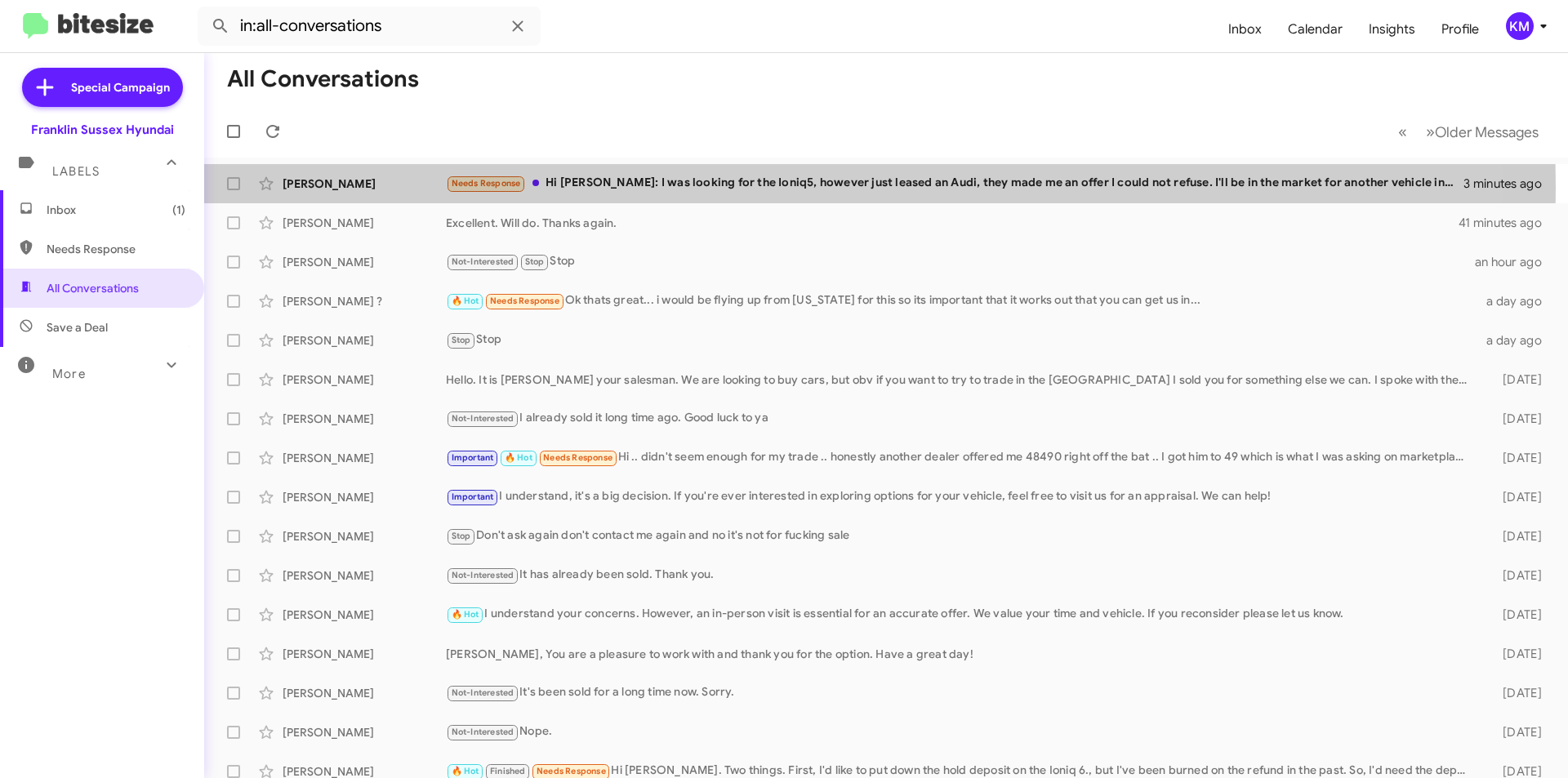
click at [596, 188] on div "Needs Response Hi [PERSON_NAME]: I was looking for the Ioniq5, however just lea…" at bounding box center [955, 183] width 1018 height 19
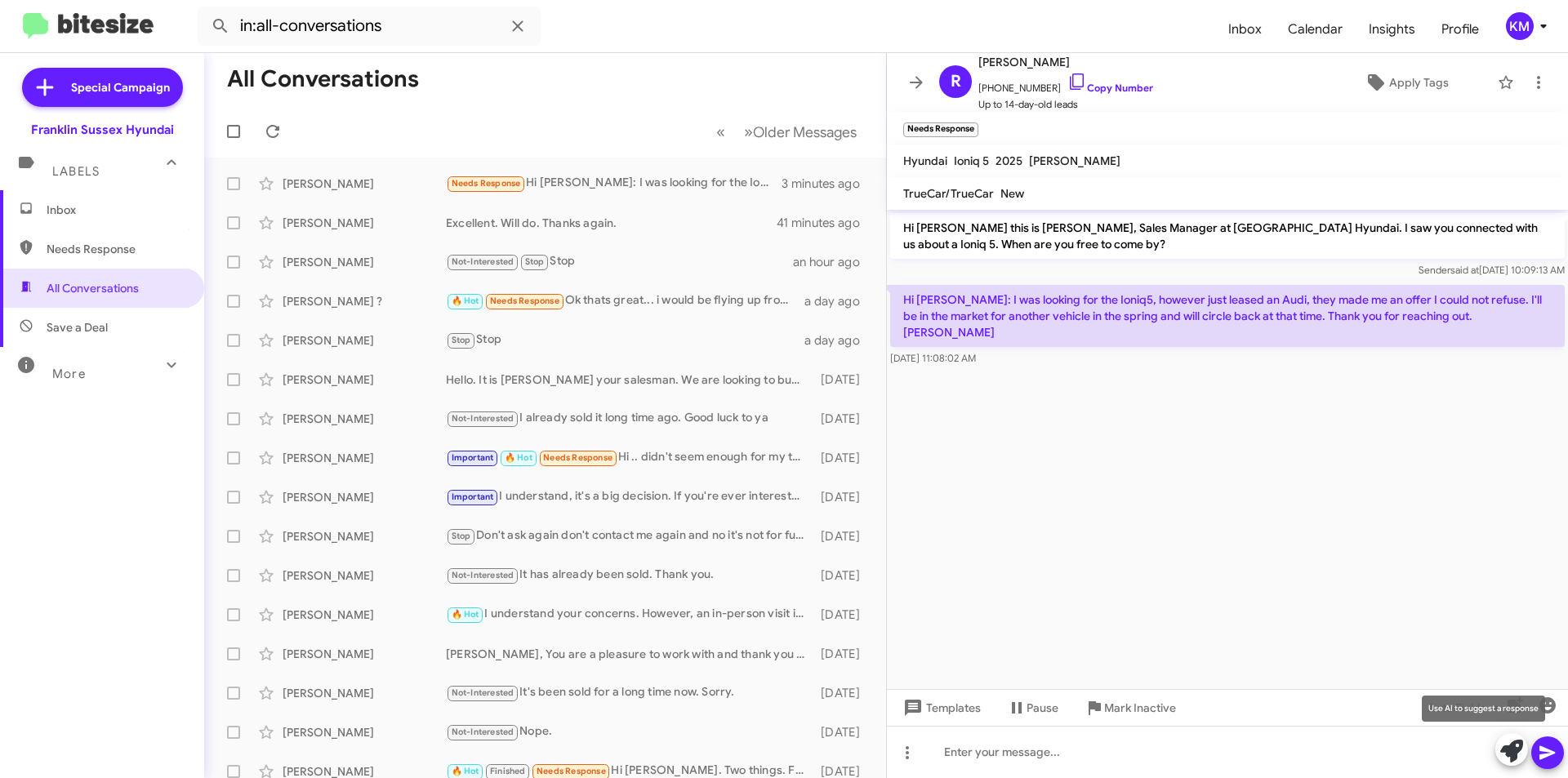
click at [1505, 743] on icon at bounding box center [1512, 751] width 23 height 23
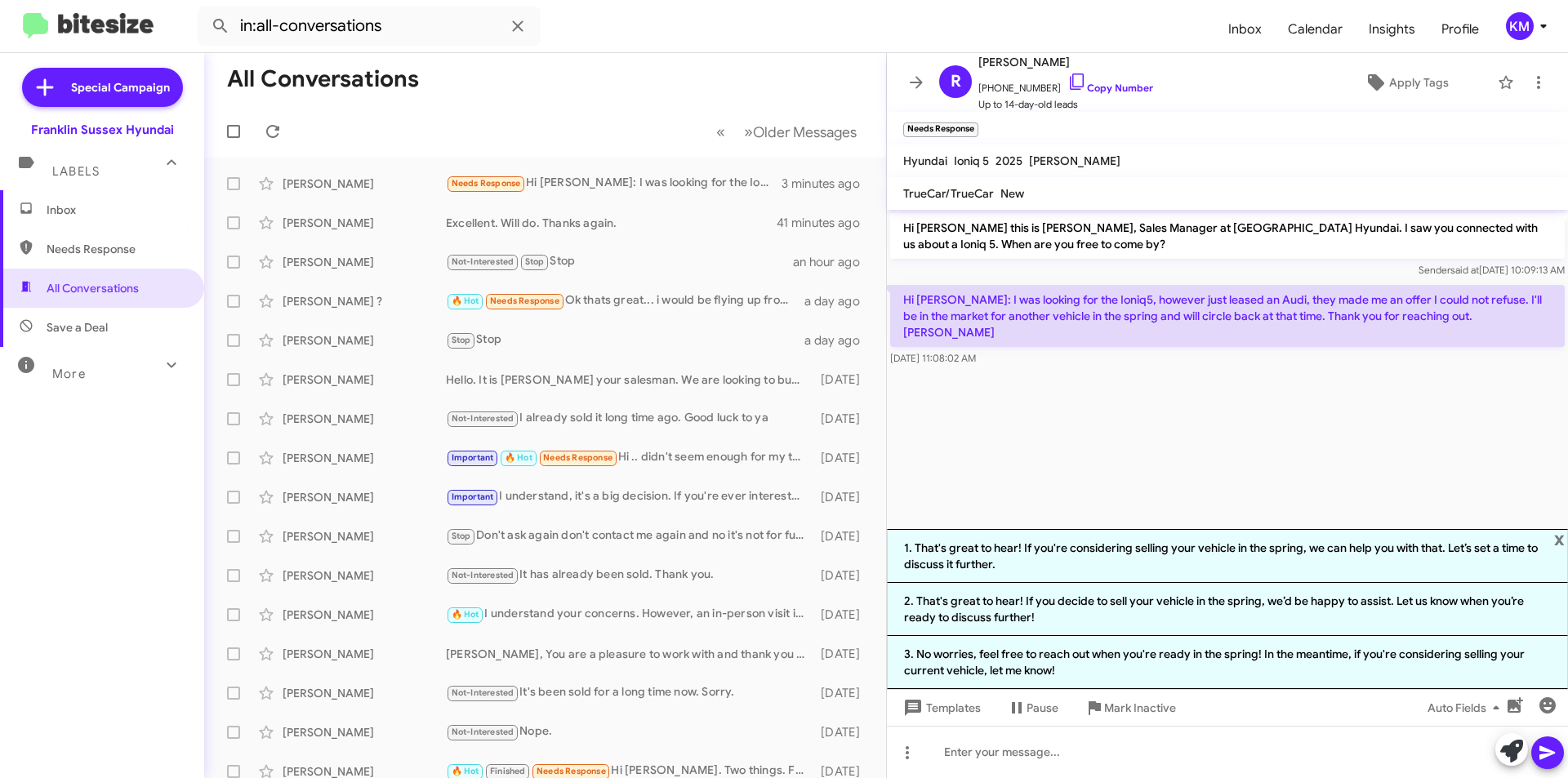
click at [1075, 661] on li "3. No worries, feel free to reach out when you're ready in the spring! In the m…" at bounding box center [1228, 663] width 681 height 53
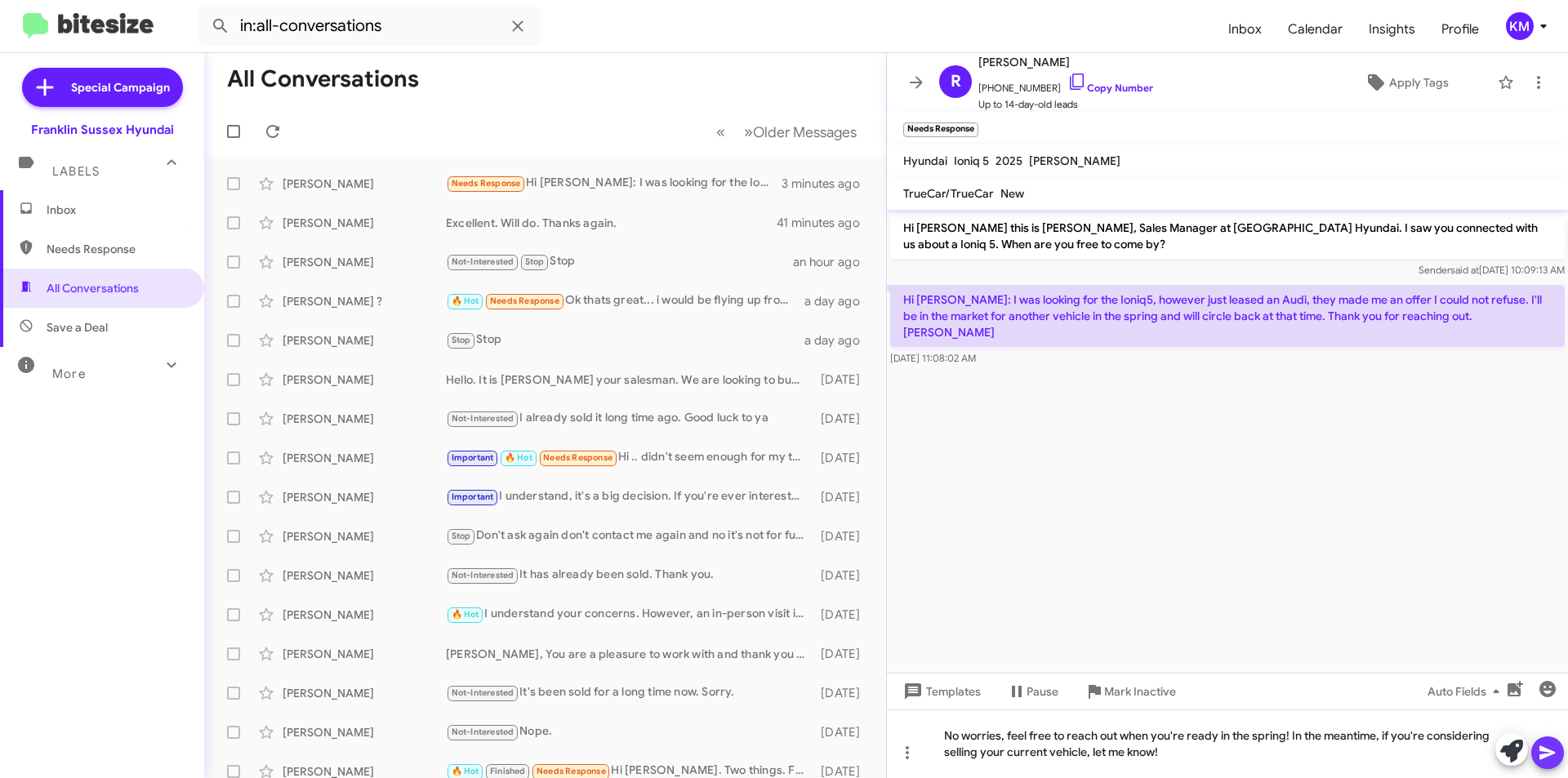
click at [1544, 762] on icon at bounding box center [1548, 752] width 20 height 19
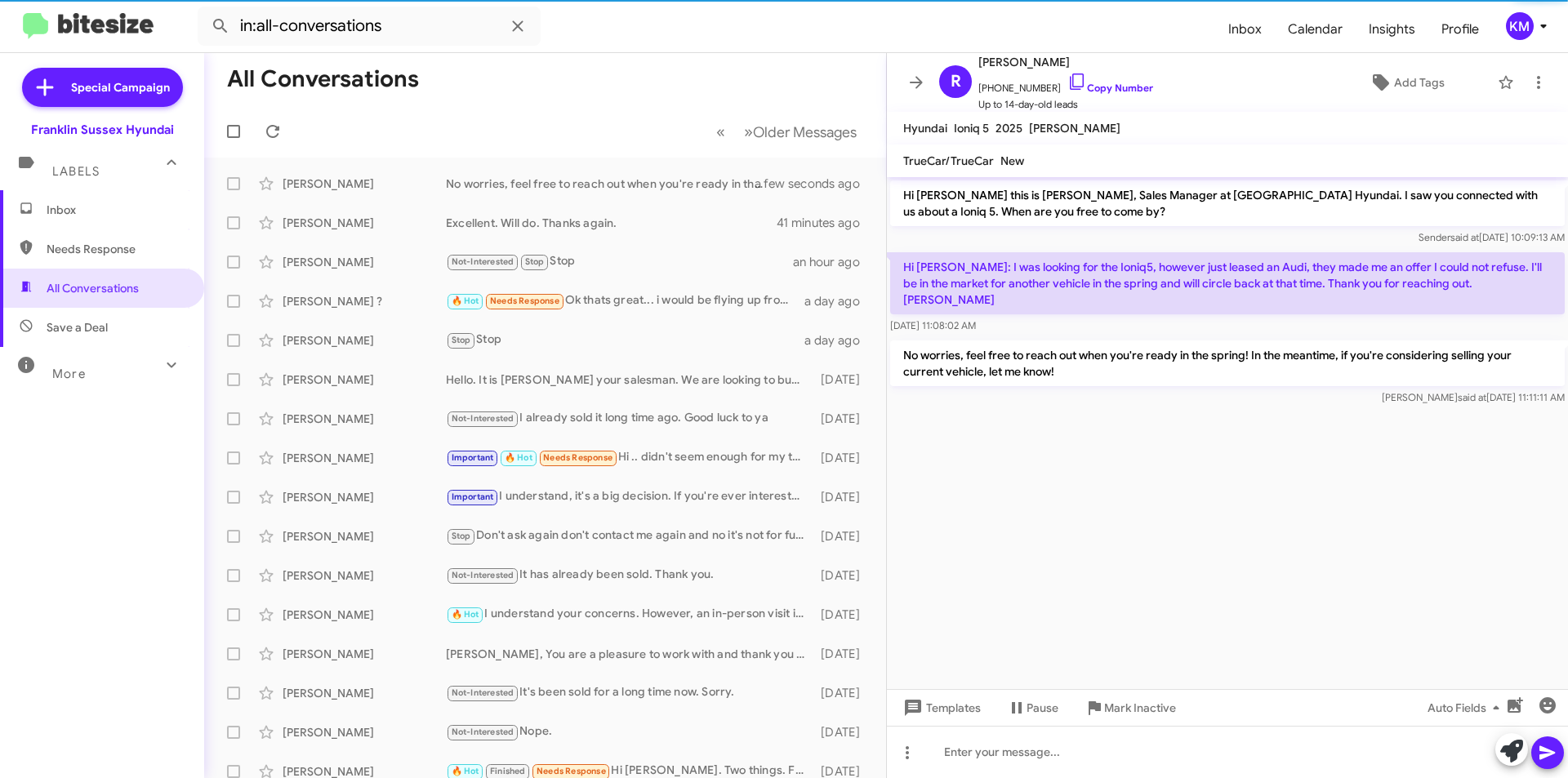
drag, startPoint x: 1055, startPoint y: 60, endPoint x: 1002, endPoint y: 67, distance: 53.5
click at [1002, 67] on span "[PERSON_NAME]" at bounding box center [1065, 62] width 175 height 19
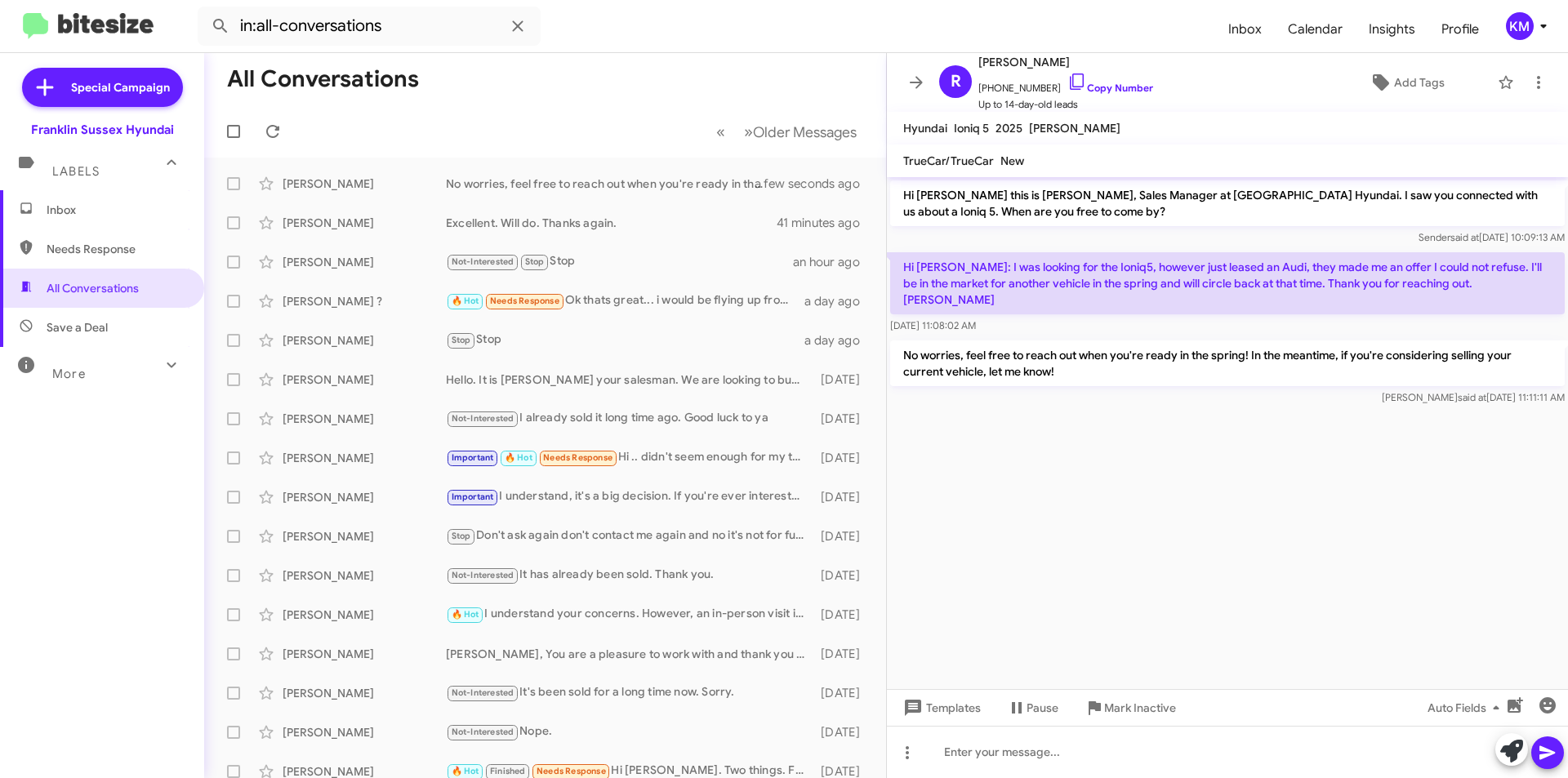
copy span "[PERSON_NAME]"
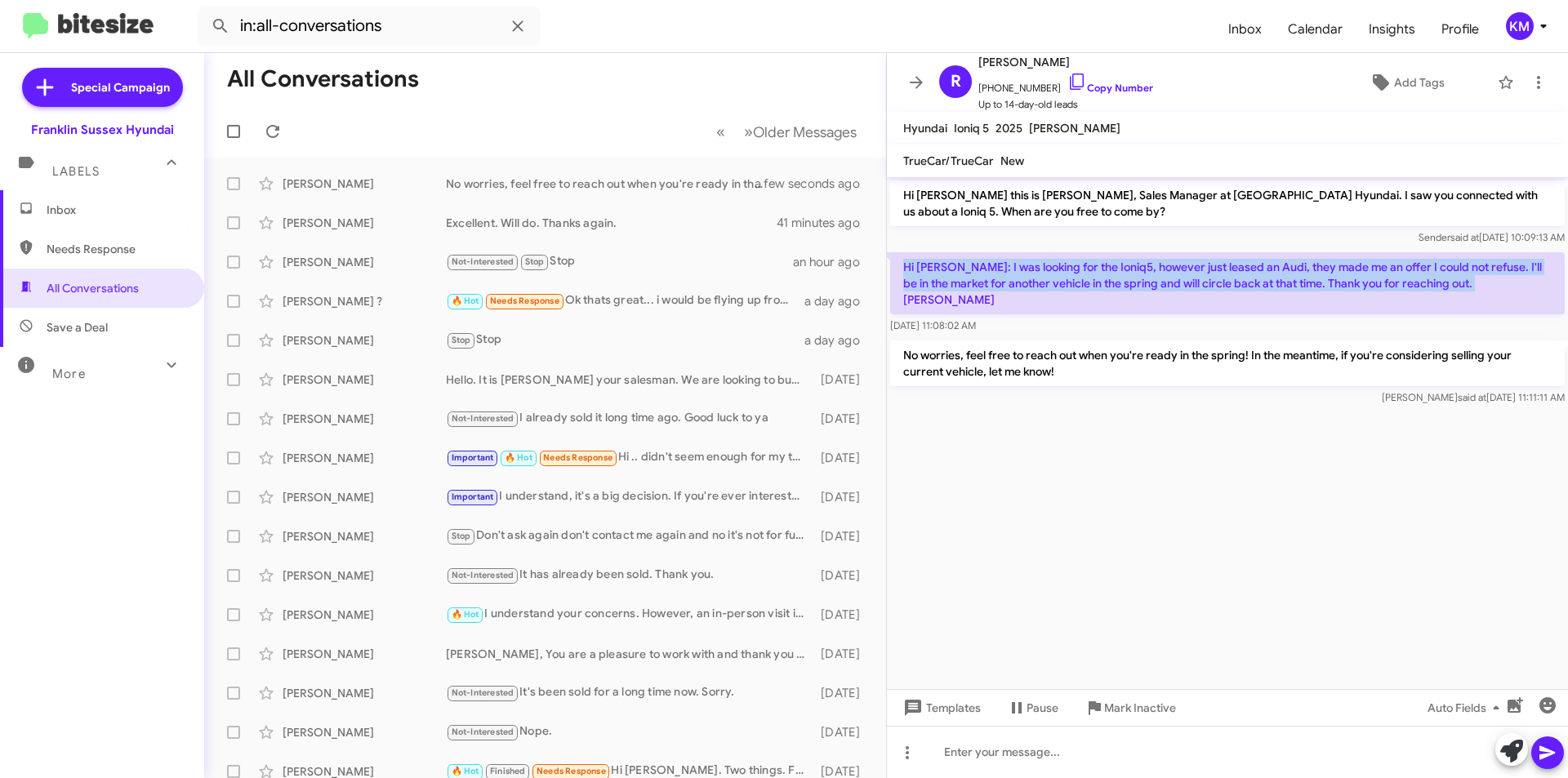
drag, startPoint x: 1496, startPoint y: 285, endPoint x: 898, endPoint y: 258, distance: 598.6
click at [898, 258] on p "Hi [PERSON_NAME]: I was looking for the Ioniq5, however just leased an Audi, th…" at bounding box center [1227, 284] width 675 height 62
copy p "Hi [PERSON_NAME]: I was looking for the Ioniq5, however just leased an Audi, th…"
